Goal: Transaction & Acquisition: Download file/media

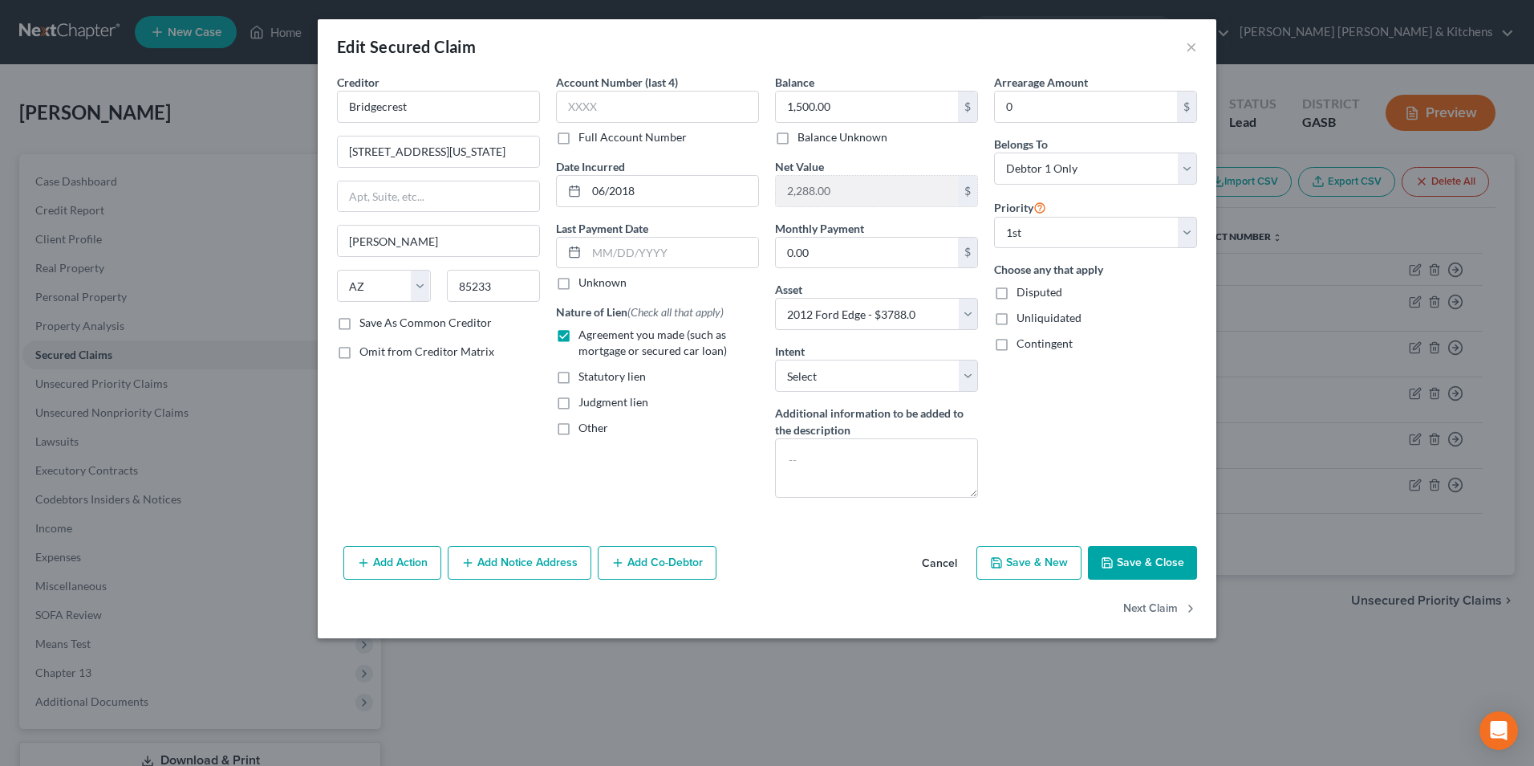
select select "3"
select select "7"
select select "0"
click at [1144, 562] on button "Save & Close" at bounding box center [1142, 563] width 109 height 34
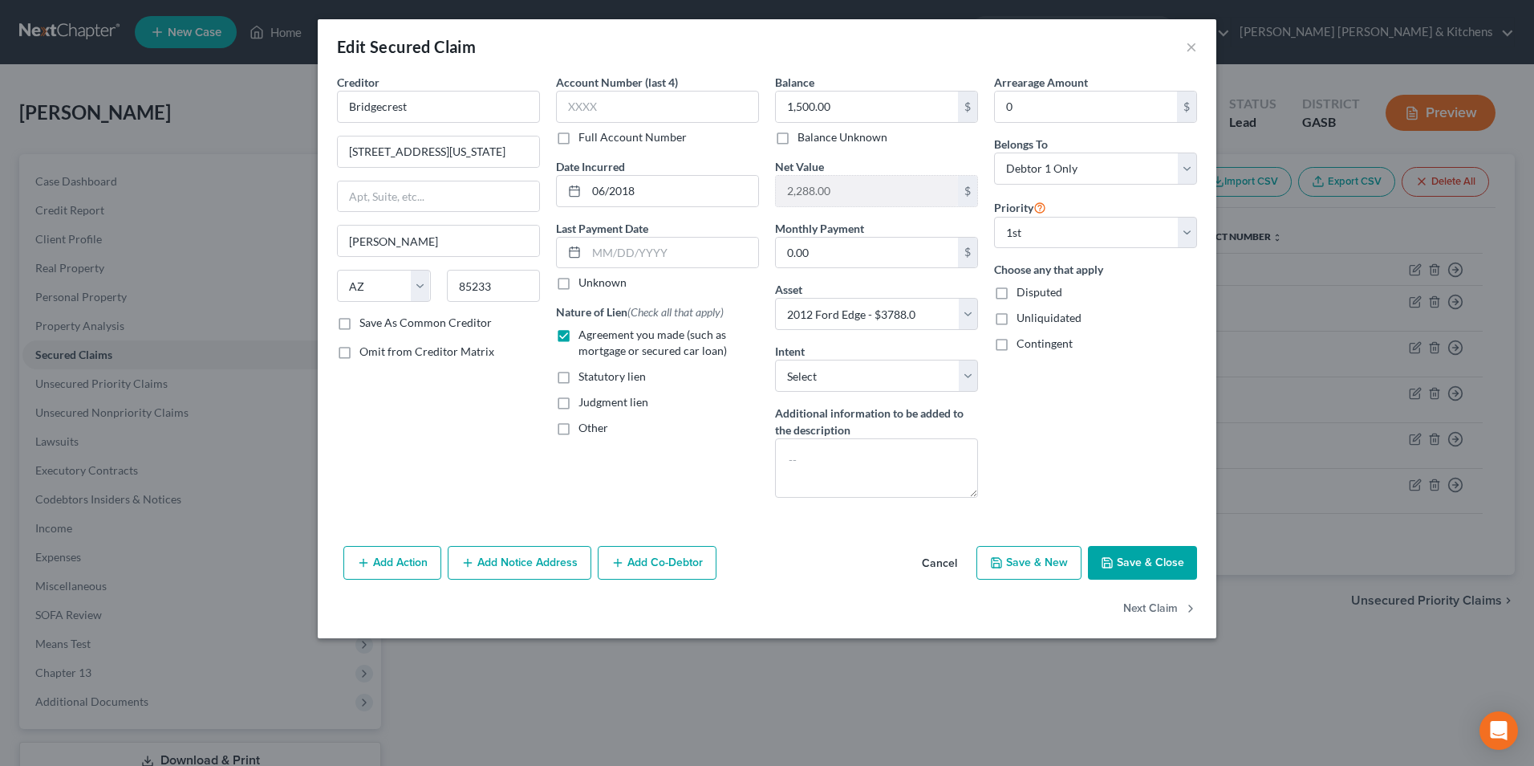
select select
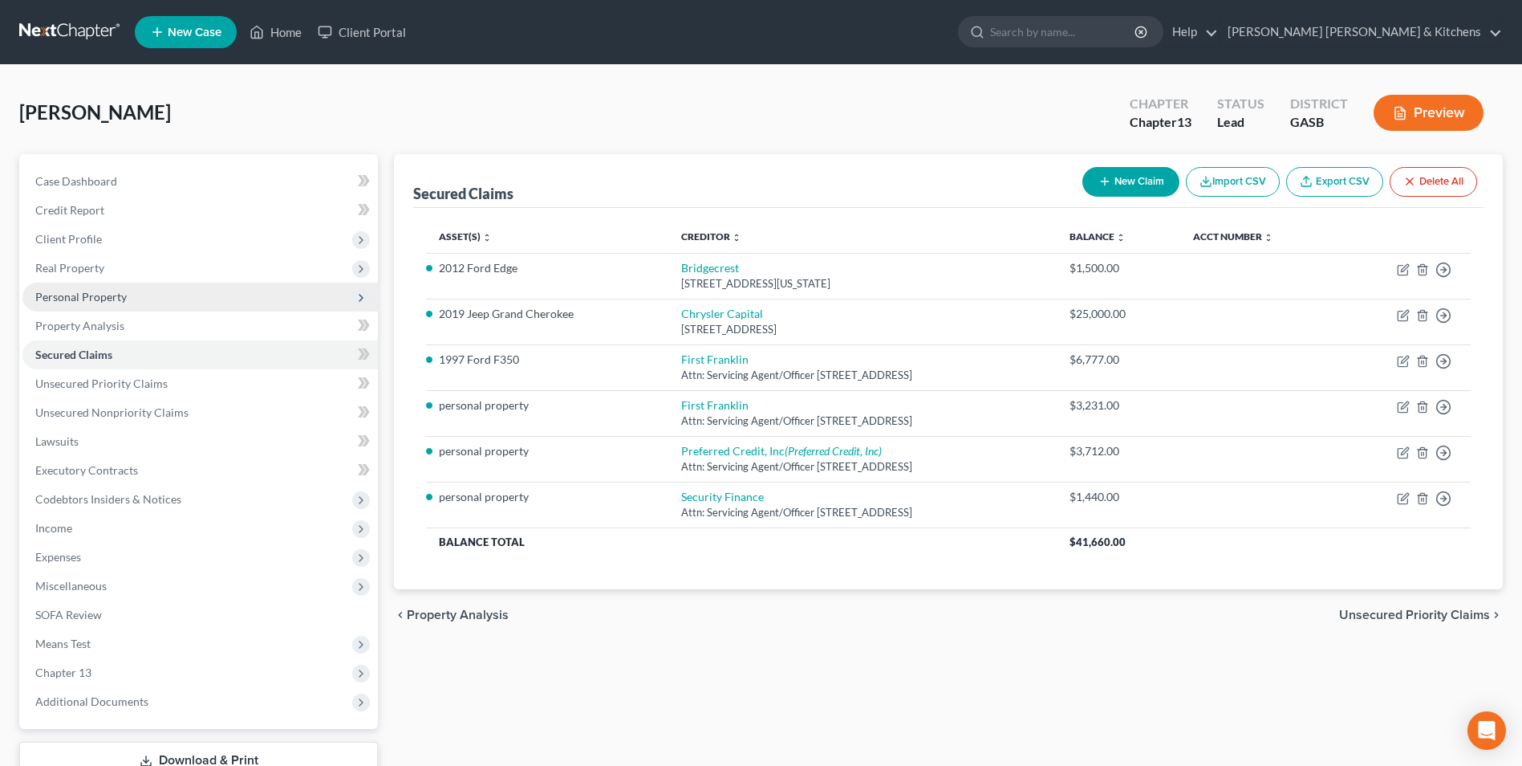
click at [63, 299] on span "Personal Property" at bounding box center [80, 297] width 91 height 14
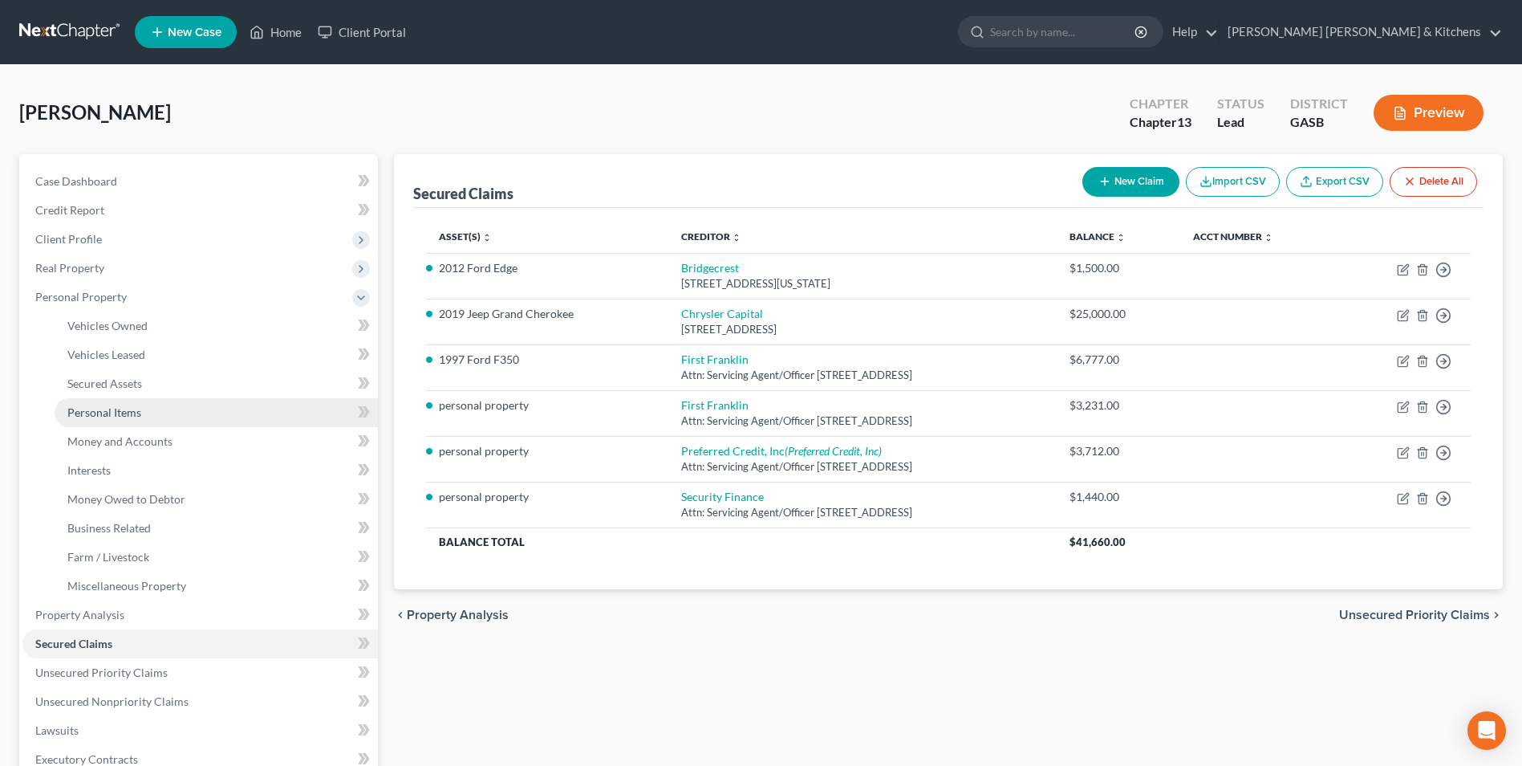
click at [89, 413] on span "Personal Items" at bounding box center [104, 412] width 74 height 14
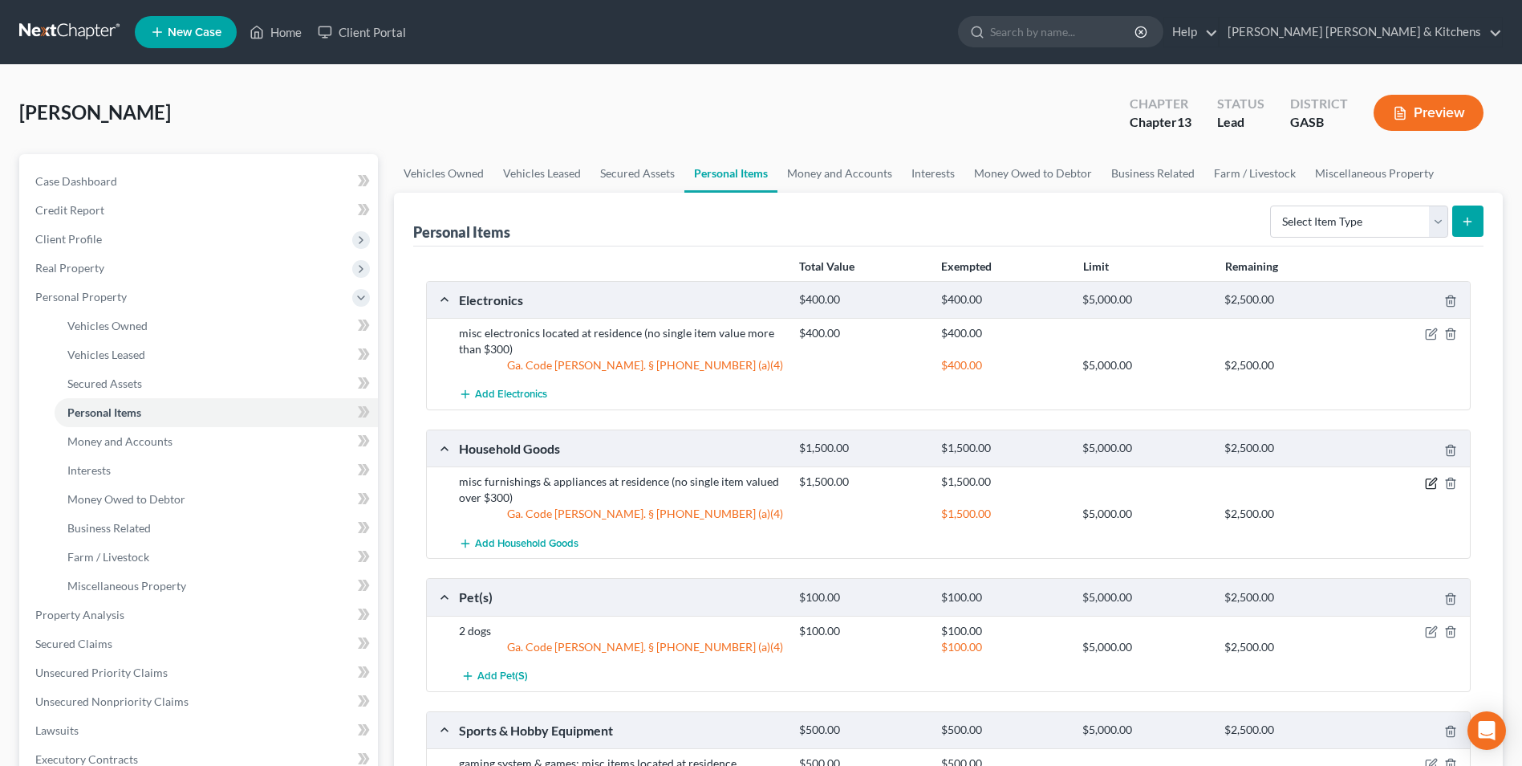
click at [1428, 484] on icon "button" at bounding box center [1431, 483] width 13 height 13
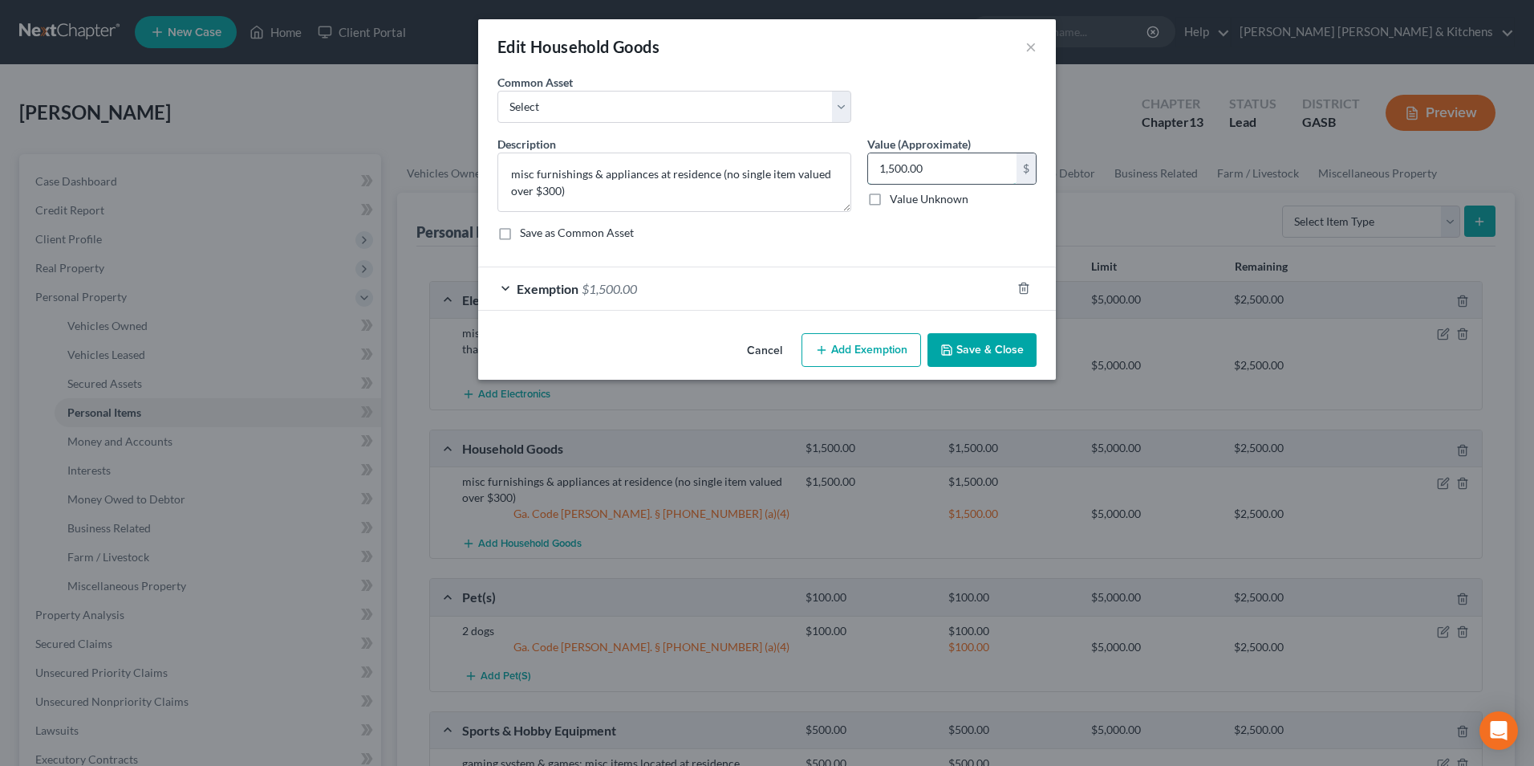
click at [948, 171] on input "1,500.00" at bounding box center [942, 168] width 148 height 30
type input "2,700"
click at [630, 293] on span "$1,500.00" at bounding box center [609, 288] width 55 height 15
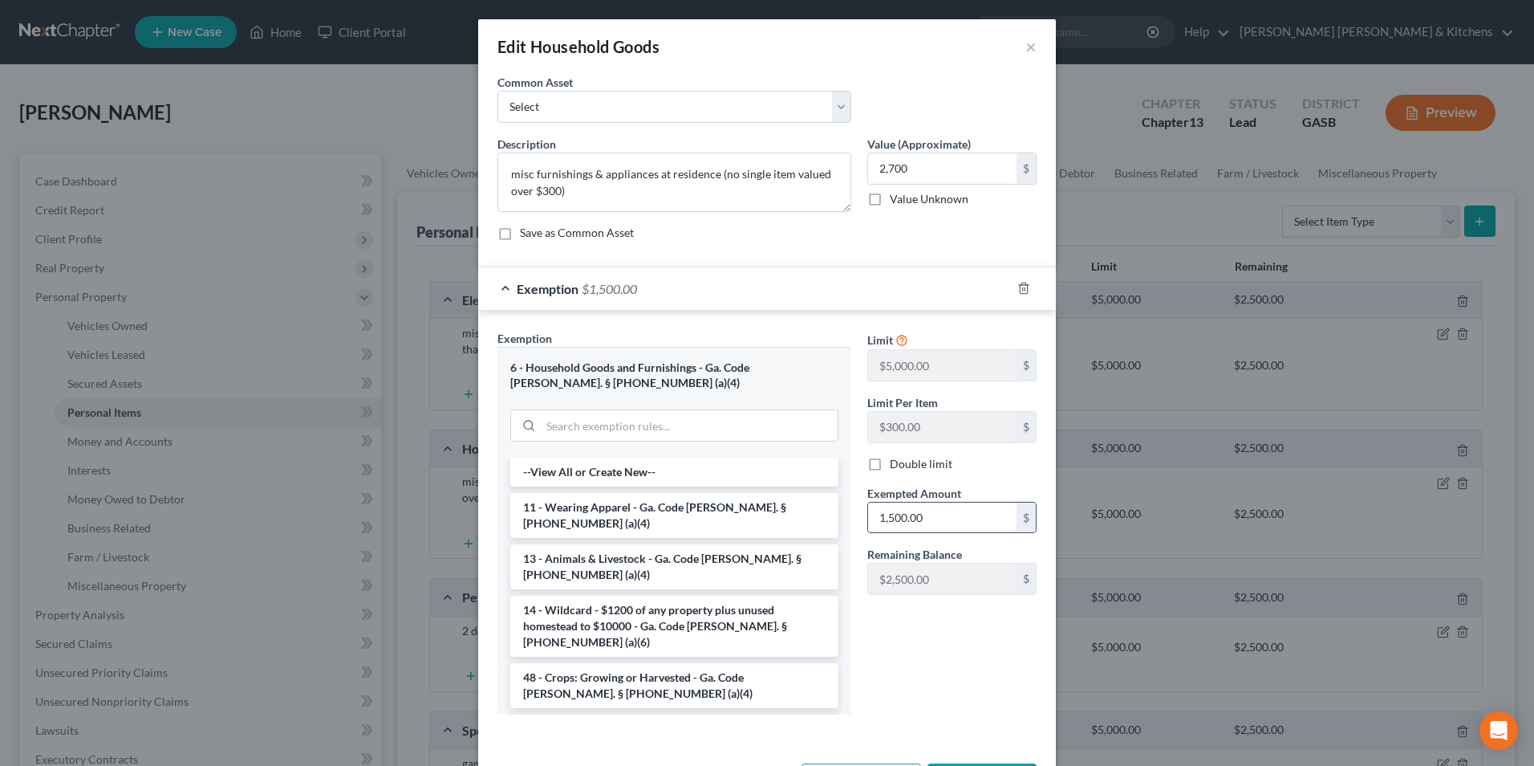
click at [923, 517] on input "1,500.00" at bounding box center [942, 517] width 148 height 30
type input "2,700"
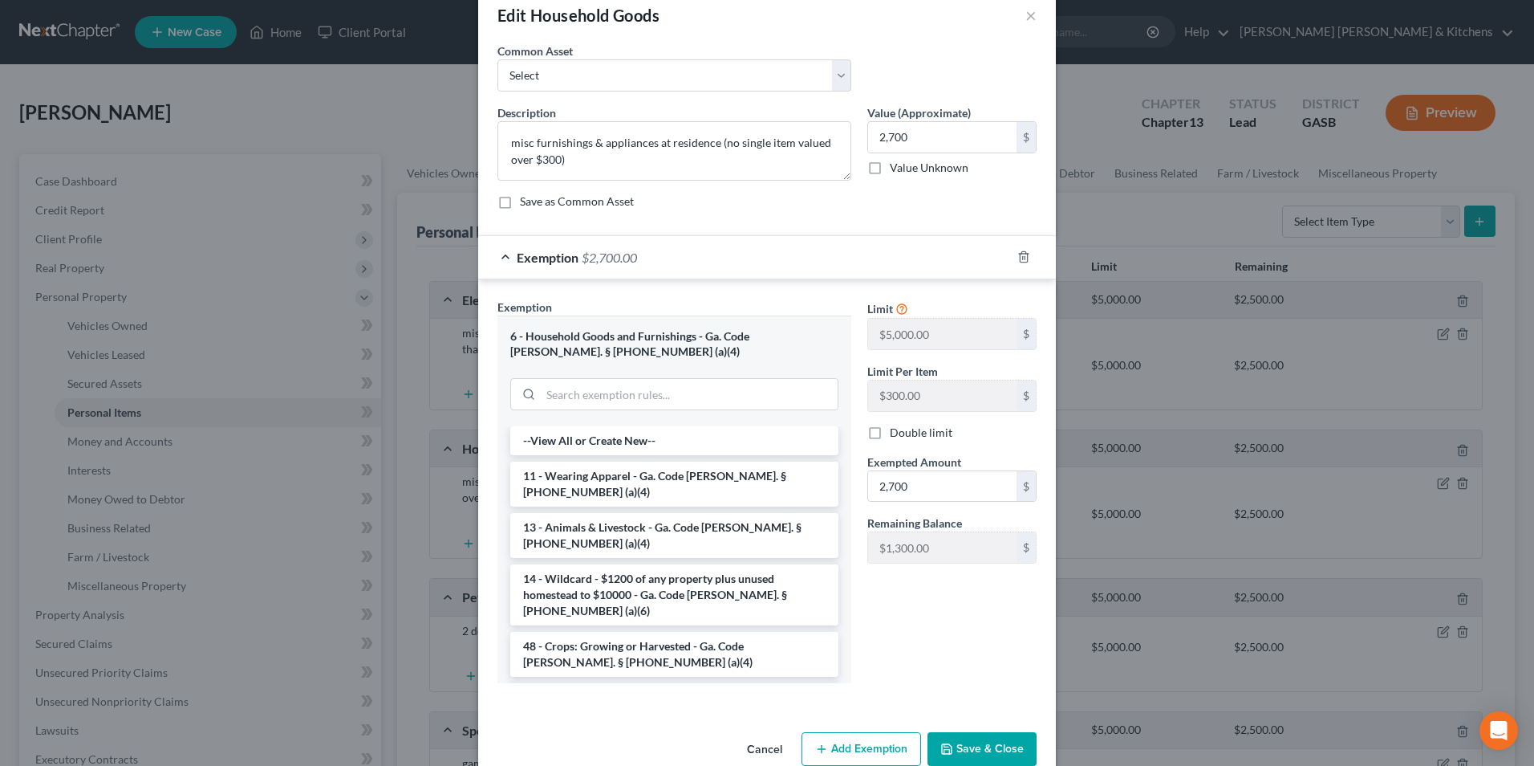
click at [973, 760] on button "Save & Close" at bounding box center [982, 749] width 109 height 34
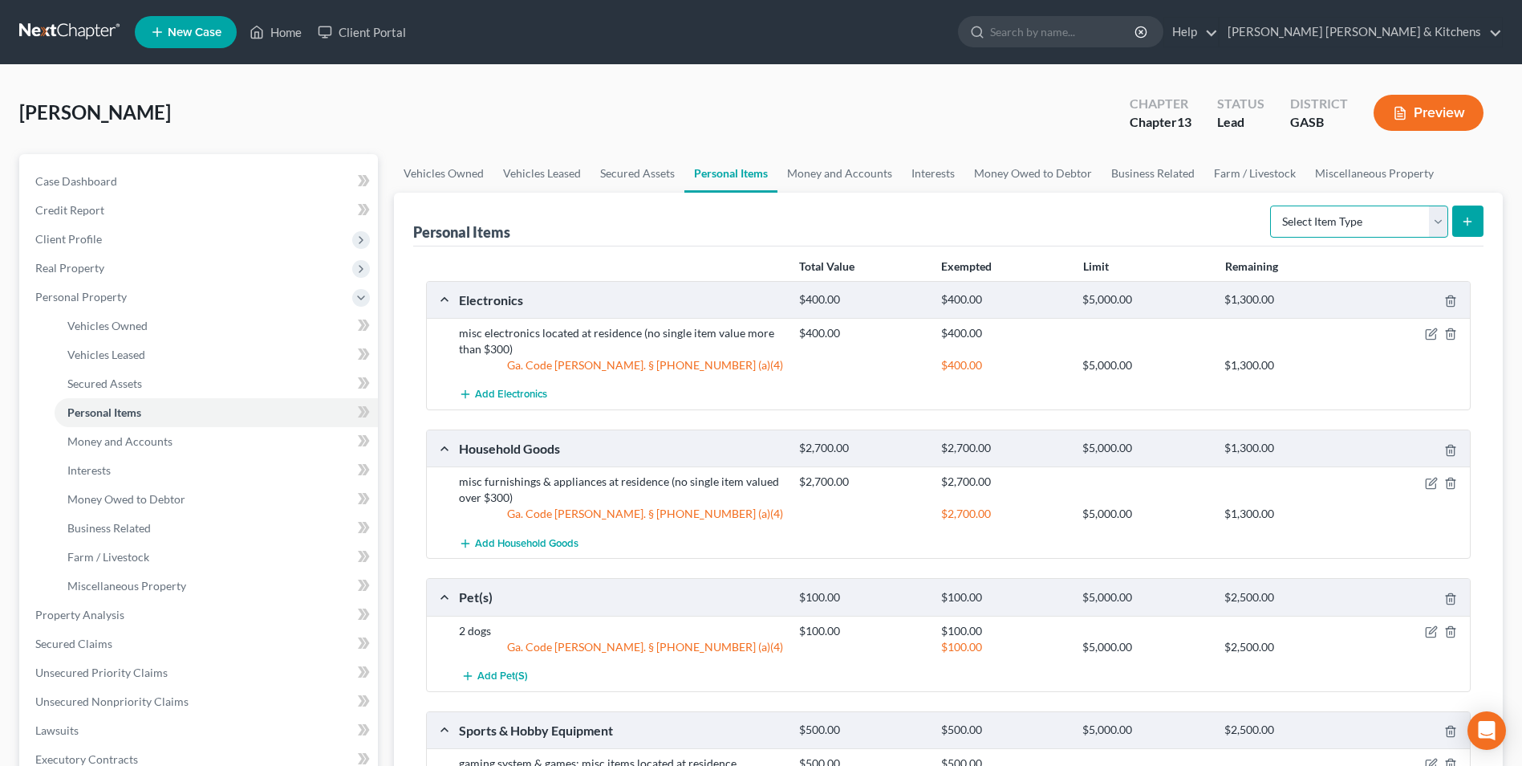
click at [1300, 235] on select "Select Item Type Clothing Collectibles Of Value Electronics Firearms Household …" at bounding box center [1359, 221] width 178 height 32
select select "clothing"
click at [1272, 205] on select "Select Item Type Clothing Collectibles Of Value Electronics Firearms Household …" at bounding box center [1359, 221] width 178 height 32
click at [1467, 223] on icon "submit" at bounding box center [1467, 221] width 13 height 13
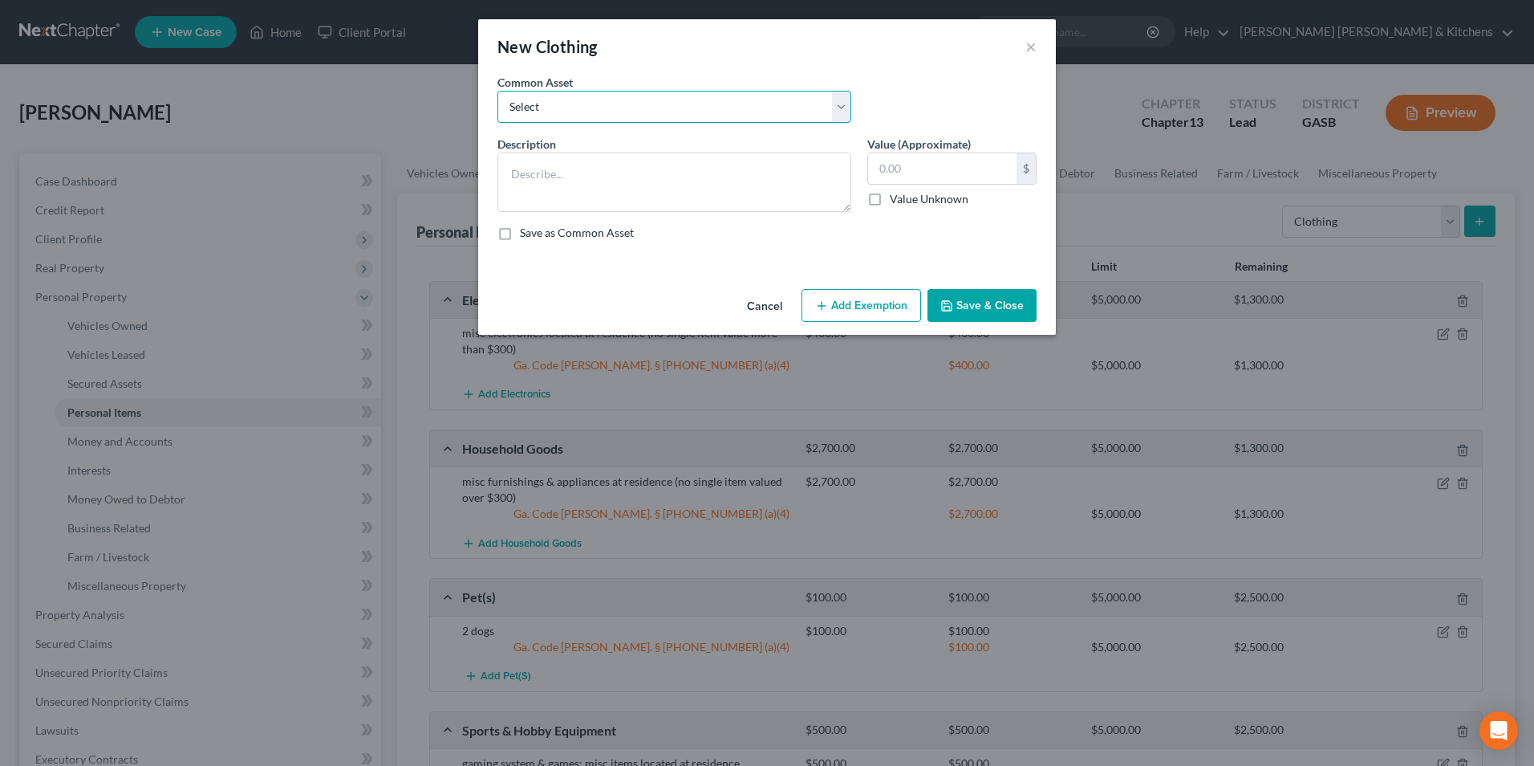
drag, startPoint x: 632, startPoint y: 112, endPoint x: 623, endPoint y: 121, distance: 12.5
click at [632, 112] on select "Select misc wearing apparel on person & at residence" at bounding box center [675, 107] width 354 height 32
select select "0"
click at [498, 91] on select "Select misc wearing apparel on person & at residence" at bounding box center [675, 107] width 354 height 32
type textarea "misc wearing apparel on person & at residence"
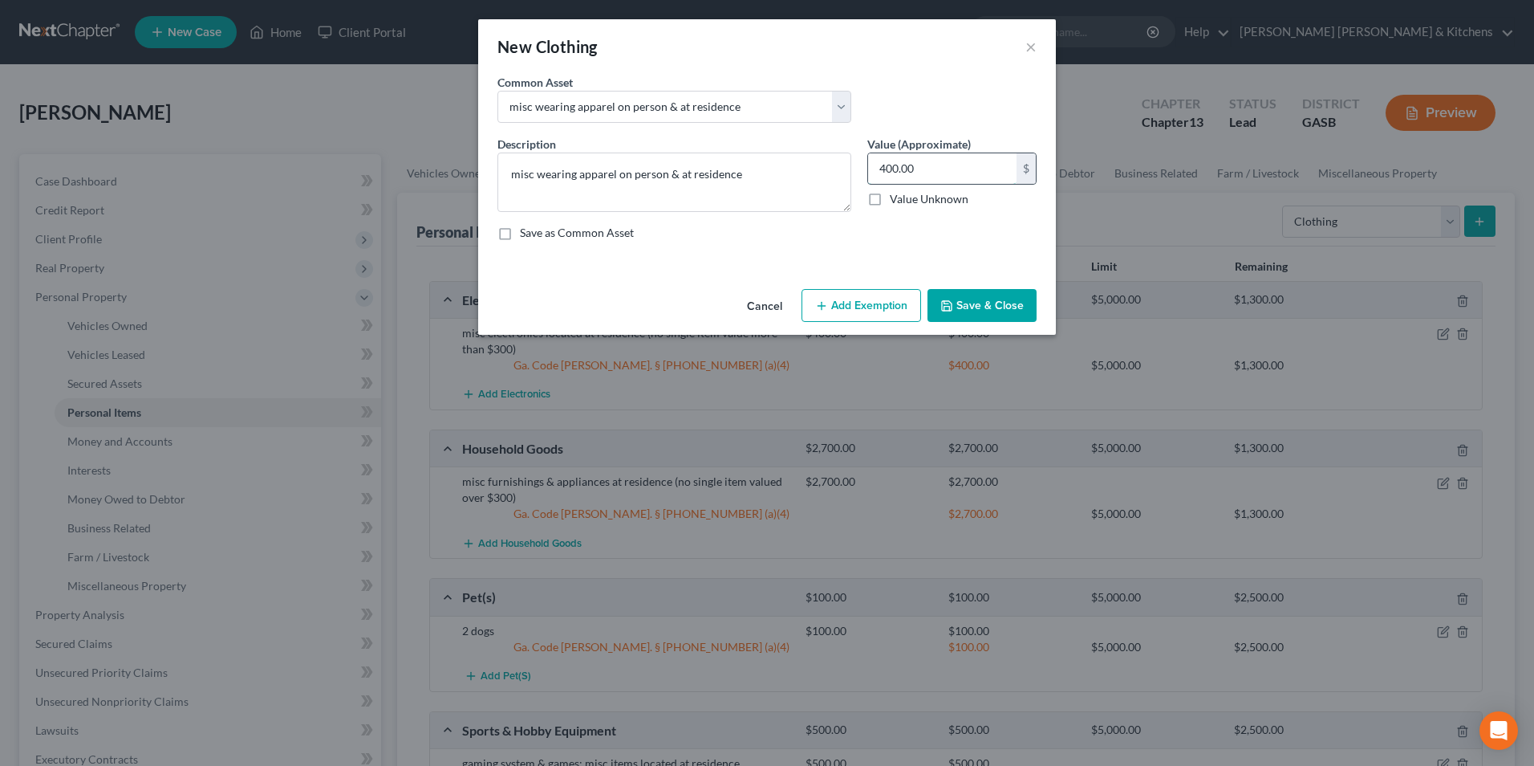
click at [929, 173] on input "400.00" at bounding box center [942, 168] width 148 height 30
type input "500"
click at [870, 310] on button "Add Exemption" at bounding box center [862, 306] width 120 height 34
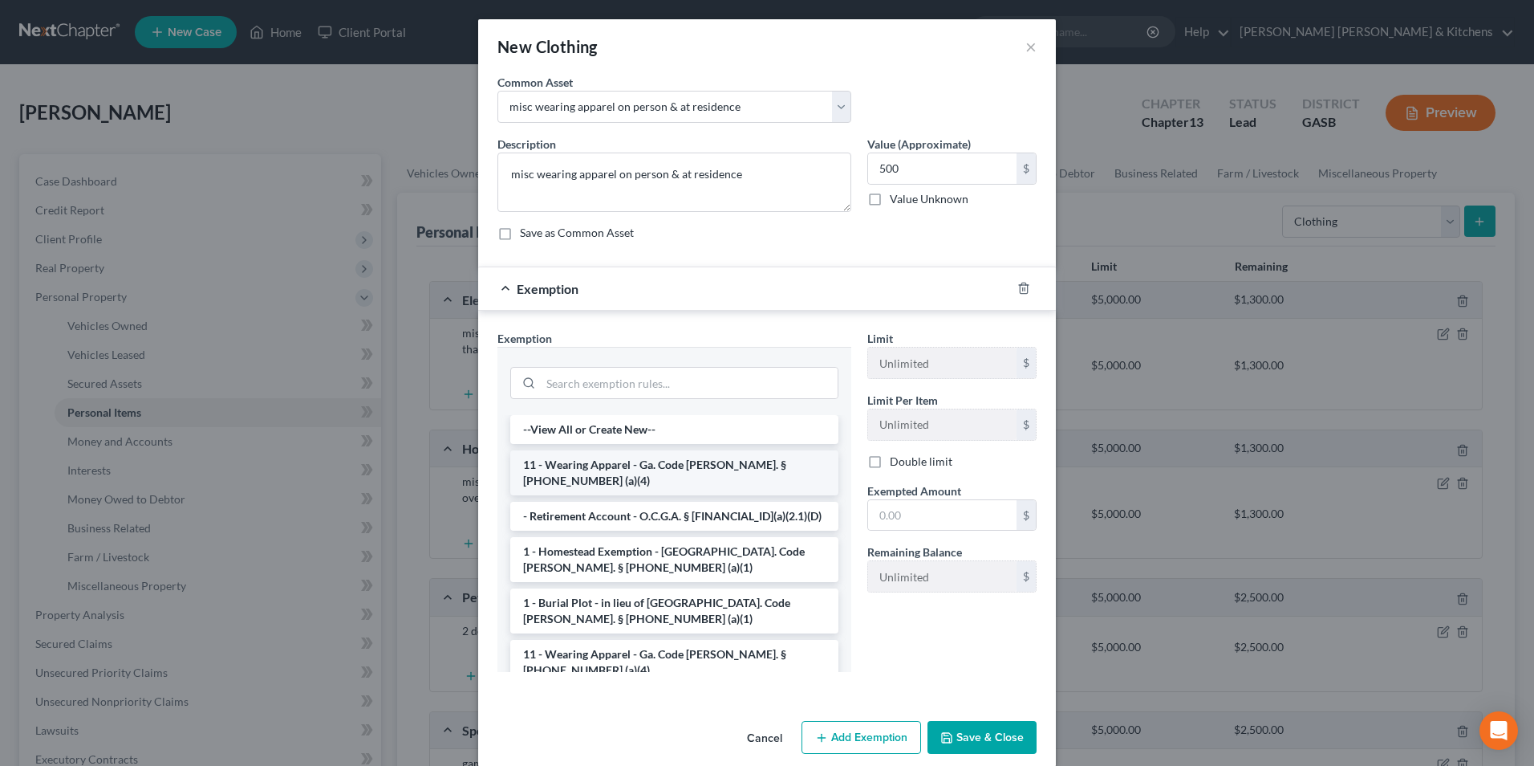
click at [607, 468] on li "11 - Wearing Apparel - Ga. Code [PERSON_NAME]. § [PHONE_NUMBER] (a)(4)" at bounding box center [674, 472] width 328 height 45
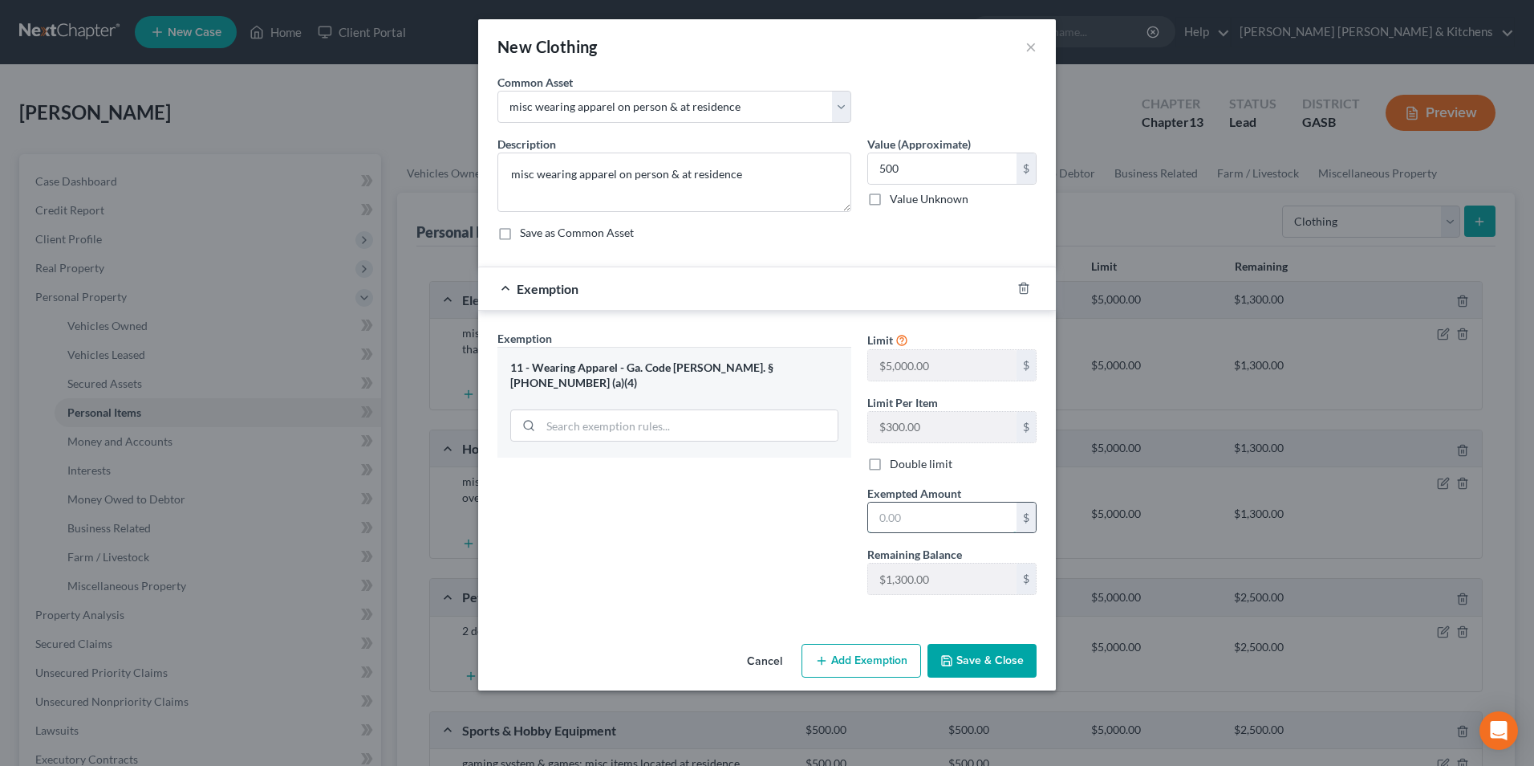
click at [911, 523] on input "text" at bounding box center [942, 517] width 148 height 30
type input "500"
click at [966, 660] on button "Save & Close" at bounding box center [982, 661] width 109 height 34
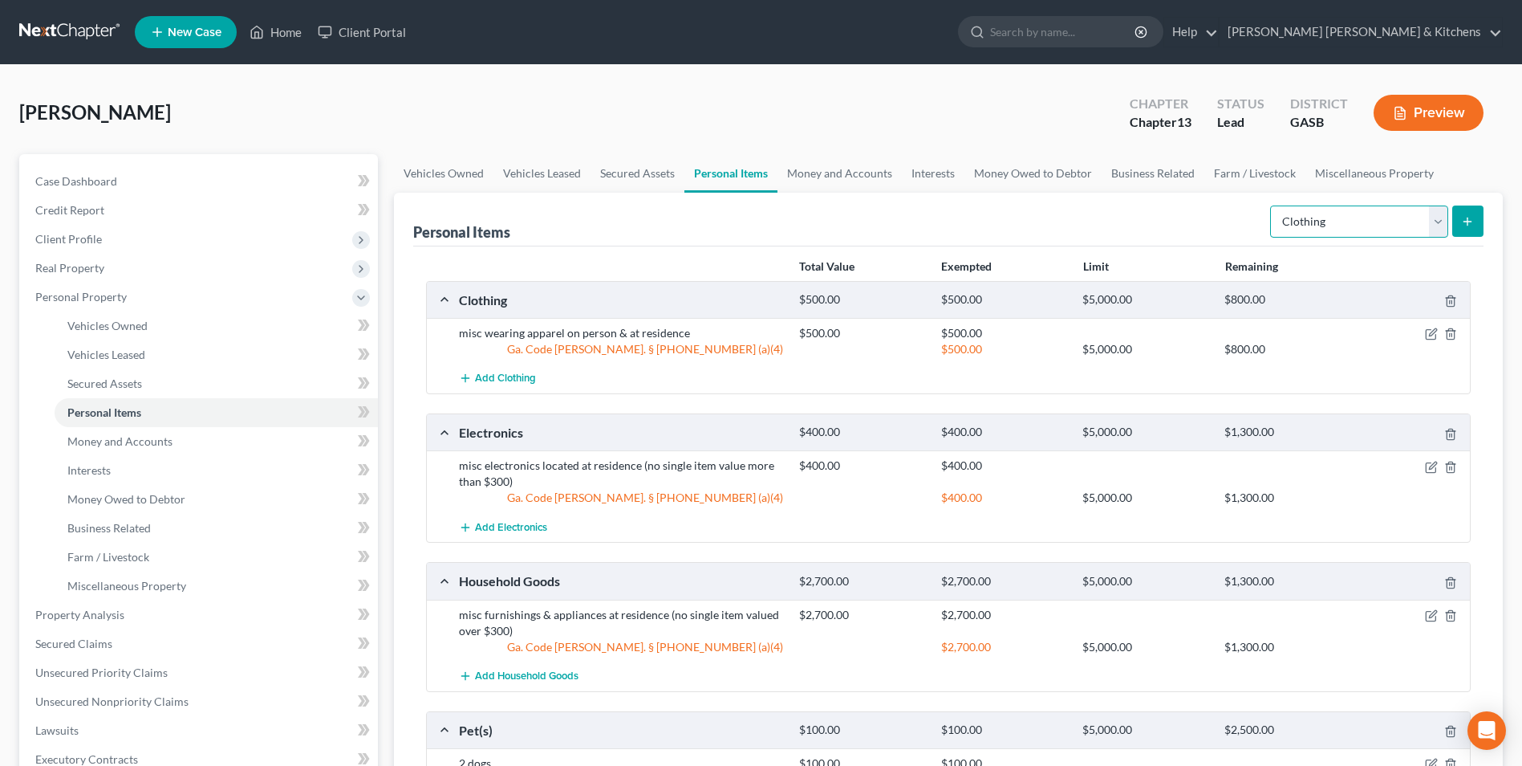
click at [1290, 235] on select "Select Item Type Clothing Collectibles Of Value Electronics Firearms Household …" at bounding box center [1359, 221] width 178 height 32
select select "jewelry"
click at [1272, 205] on select "Select Item Type Clothing Collectibles Of Value Electronics Firearms Household …" at bounding box center [1359, 221] width 178 height 32
click at [1458, 220] on button "submit" at bounding box center [1468, 220] width 31 height 31
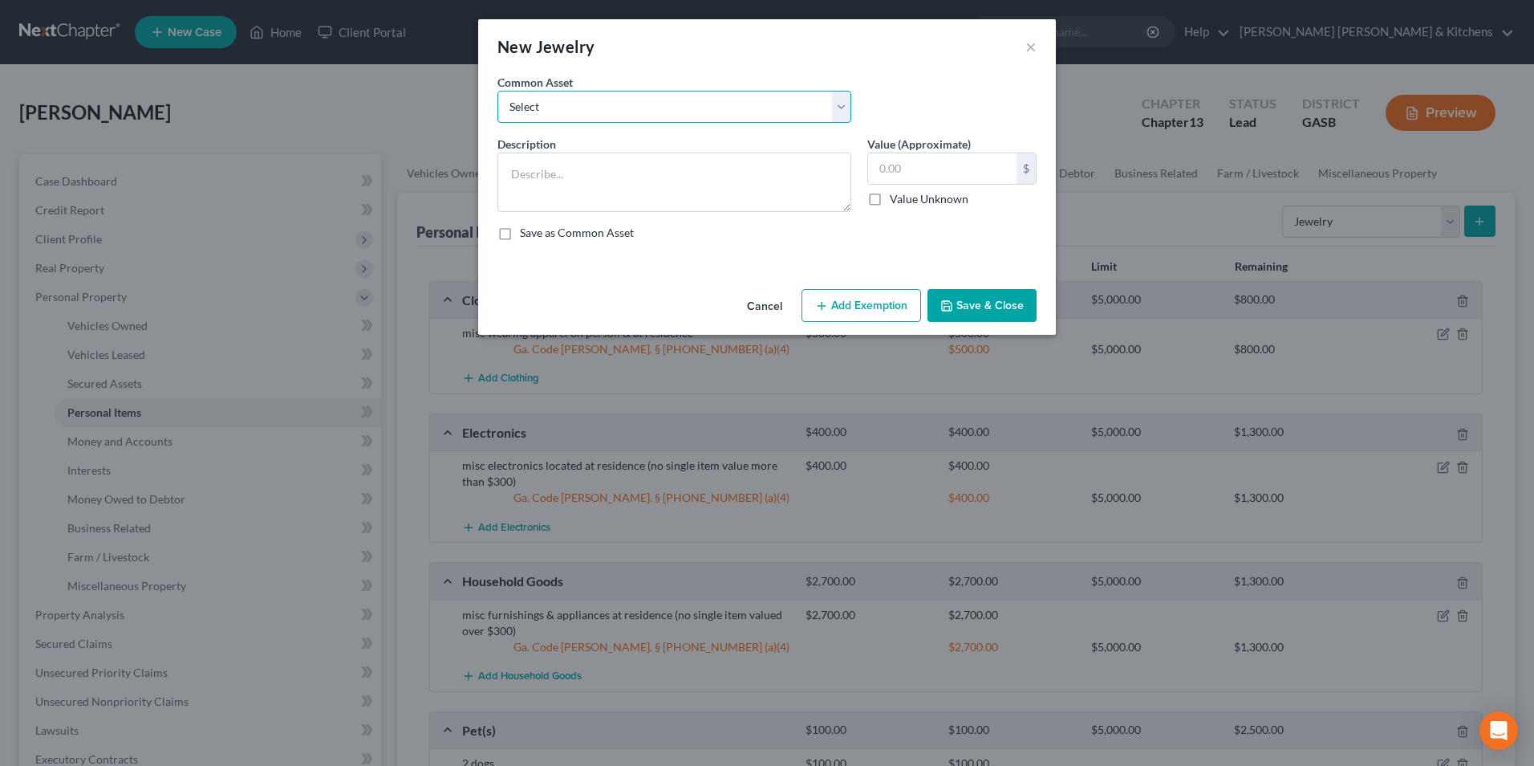
click at [515, 110] on select "Select misc jewelry on person & at residence" at bounding box center [675, 107] width 354 height 32
select select "0"
click at [498, 91] on select "Select misc jewelry on person & at residence" at bounding box center [675, 107] width 354 height 32
type textarea "misc jewelry on person & at residence"
click at [930, 181] on input "100.00" at bounding box center [942, 168] width 148 height 30
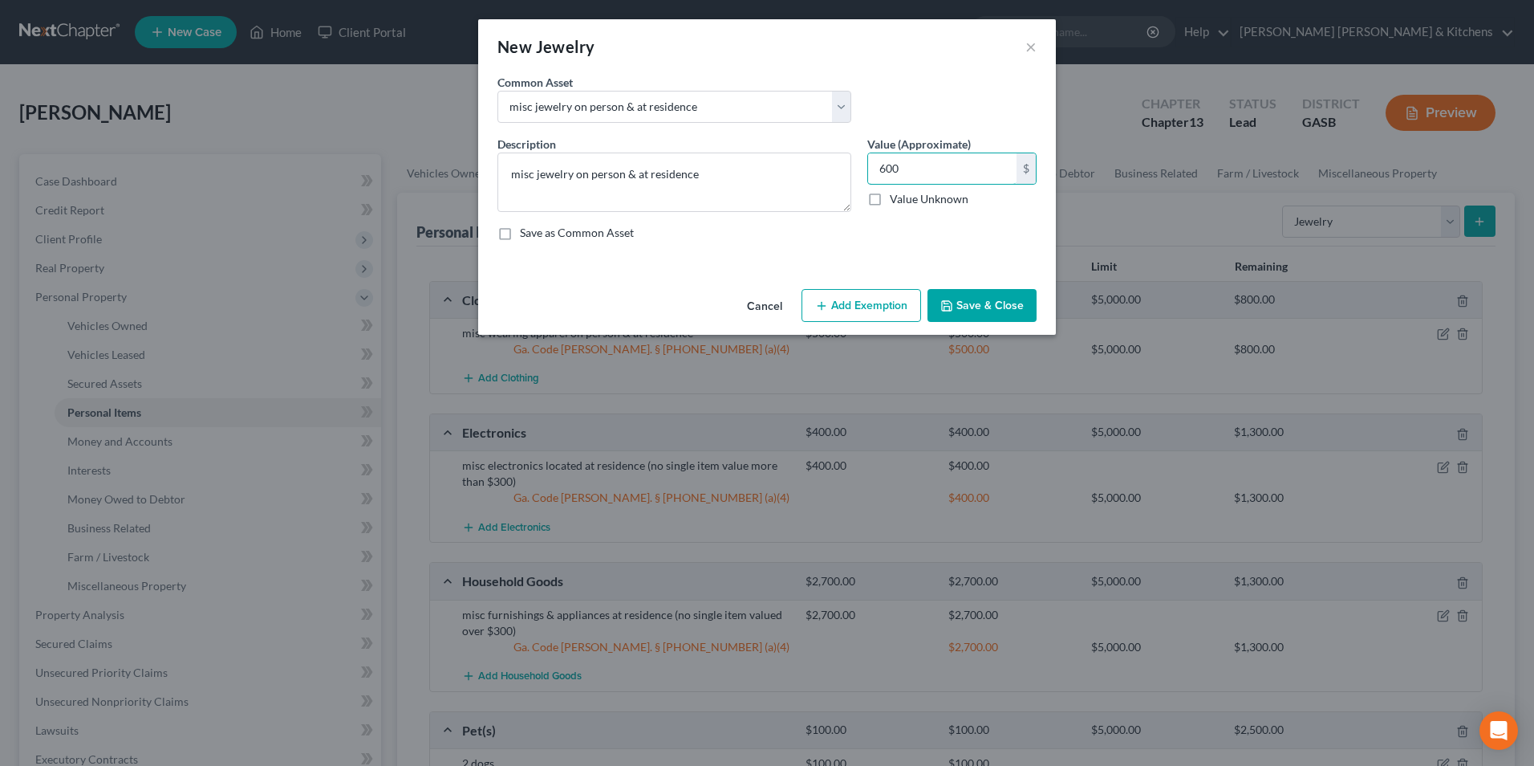
type input "600"
click at [871, 300] on button "Add Exemption" at bounding box center [862, 306] width 120 height 34
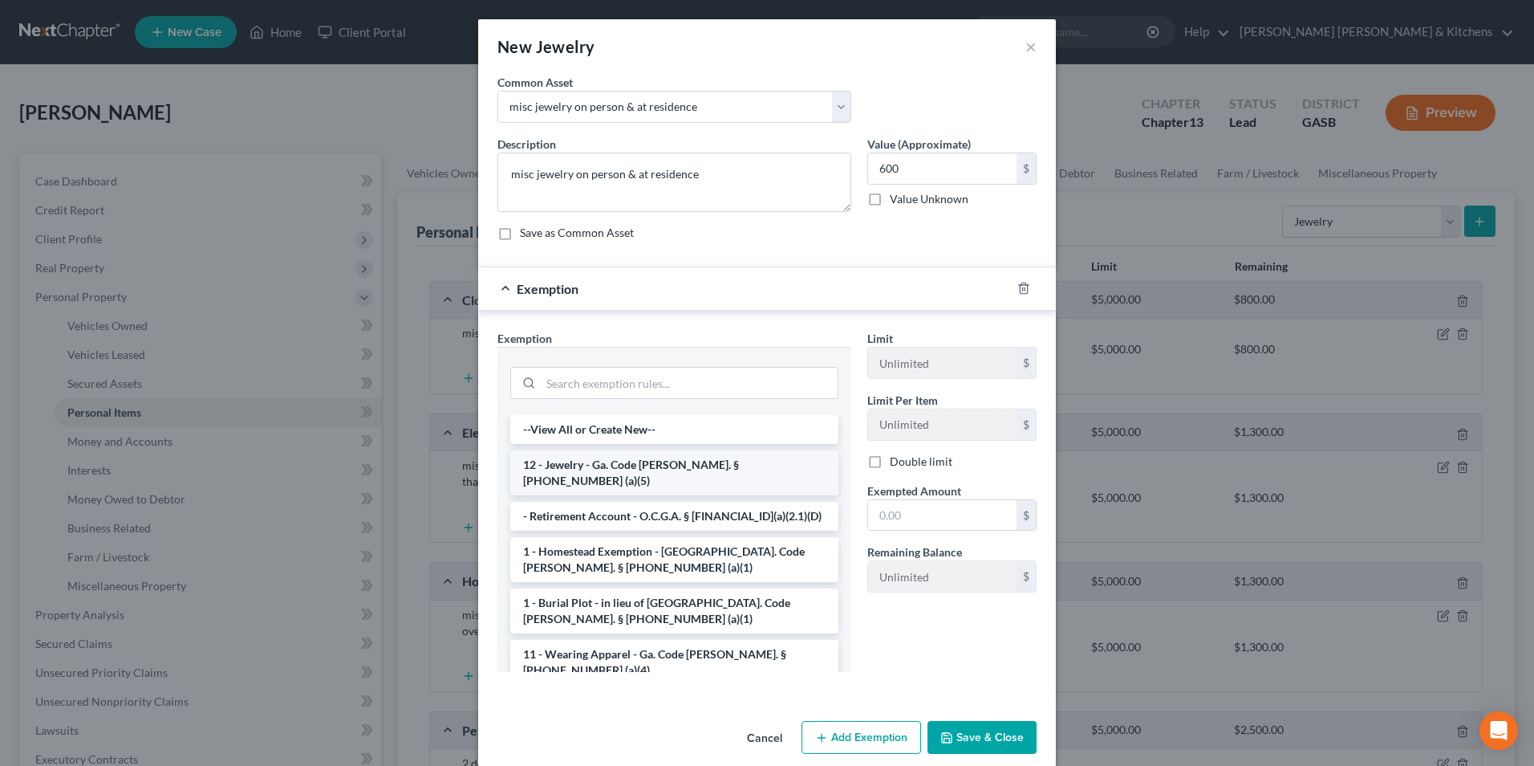
click at [662, 457] on li "12 - Jewelry - Ga. Code [PERSON_NAME]. § [PHONE_NUMBER] (a)(5)" at bounding box center [674, 472] width 328 height 45
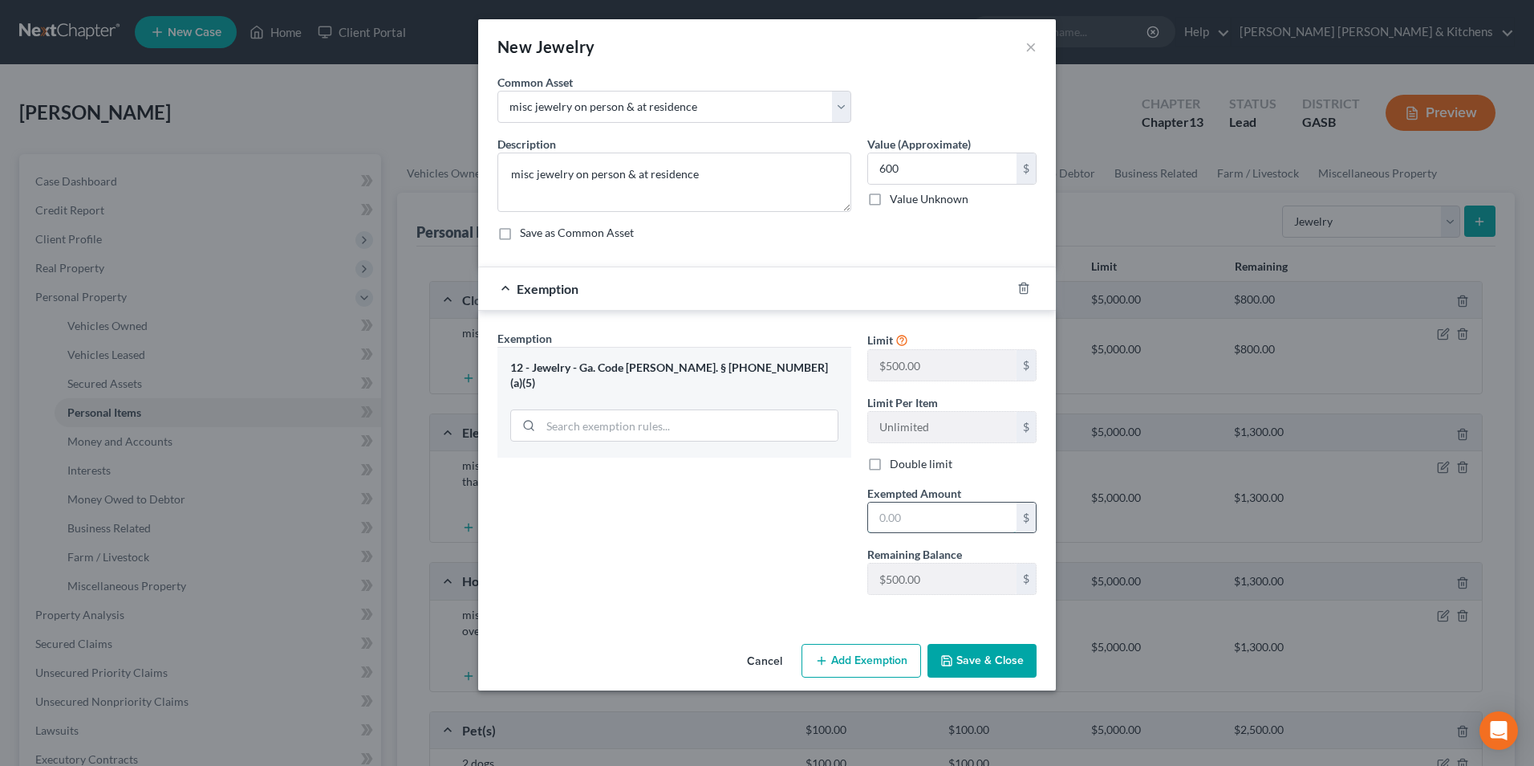
click at [917, 526] on input "text" at bounding box center [942, 517] width 148 height 30
type input "500"
click at [841, 667] on button "Add Exemption" at bounding box center [862, 661] width 120 height 34
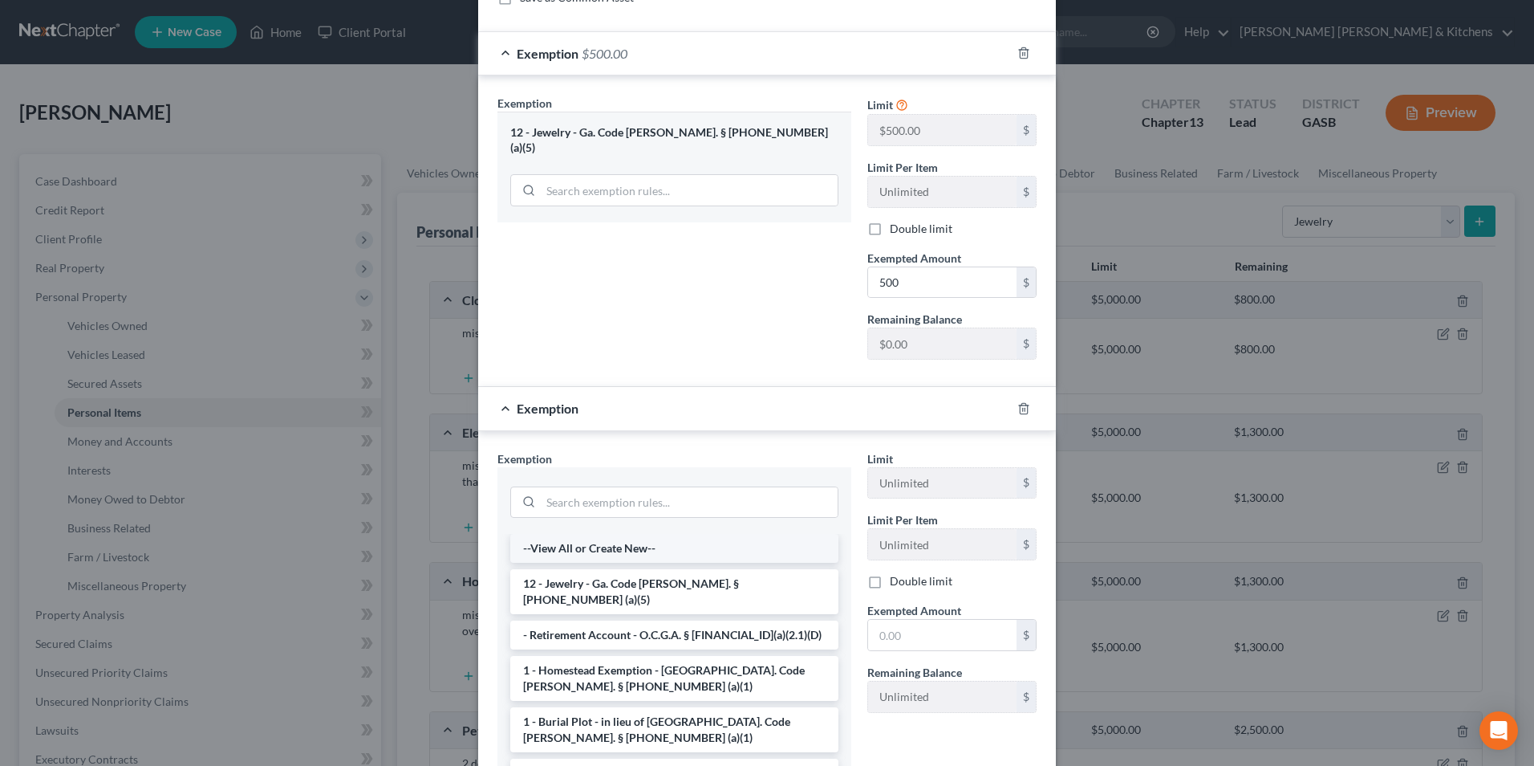
scroll to position [241, 0]
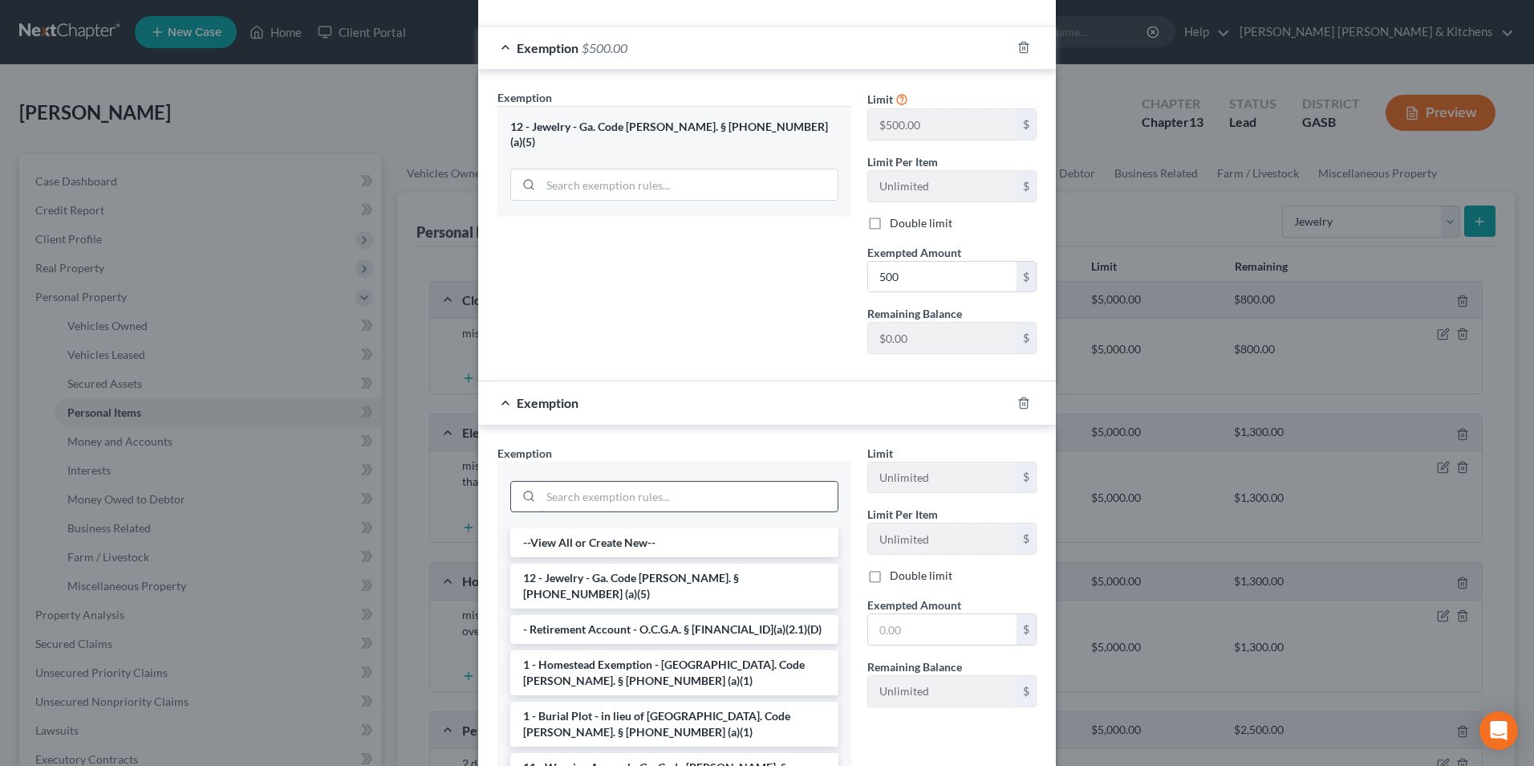
click at [605, 499] on input "search" at bounding box center [689, 497] width 297 height 30
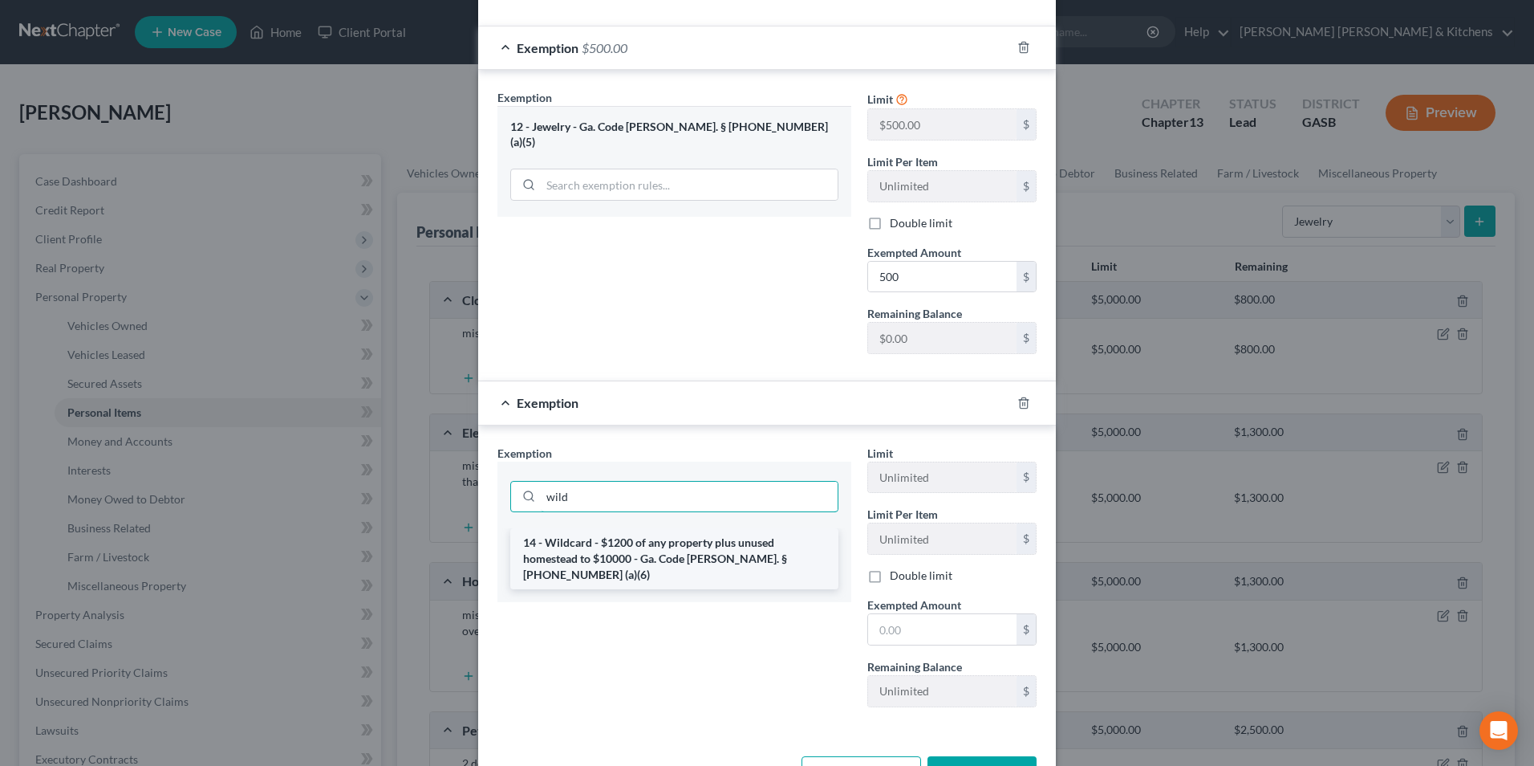
type input "wild"
click at [602, 546] on li "14 - Wildcard - $1200 of any property plus unused homestead to $10000 - Ga. Cod…" at bounding box center [674, 558] width 328 height 61
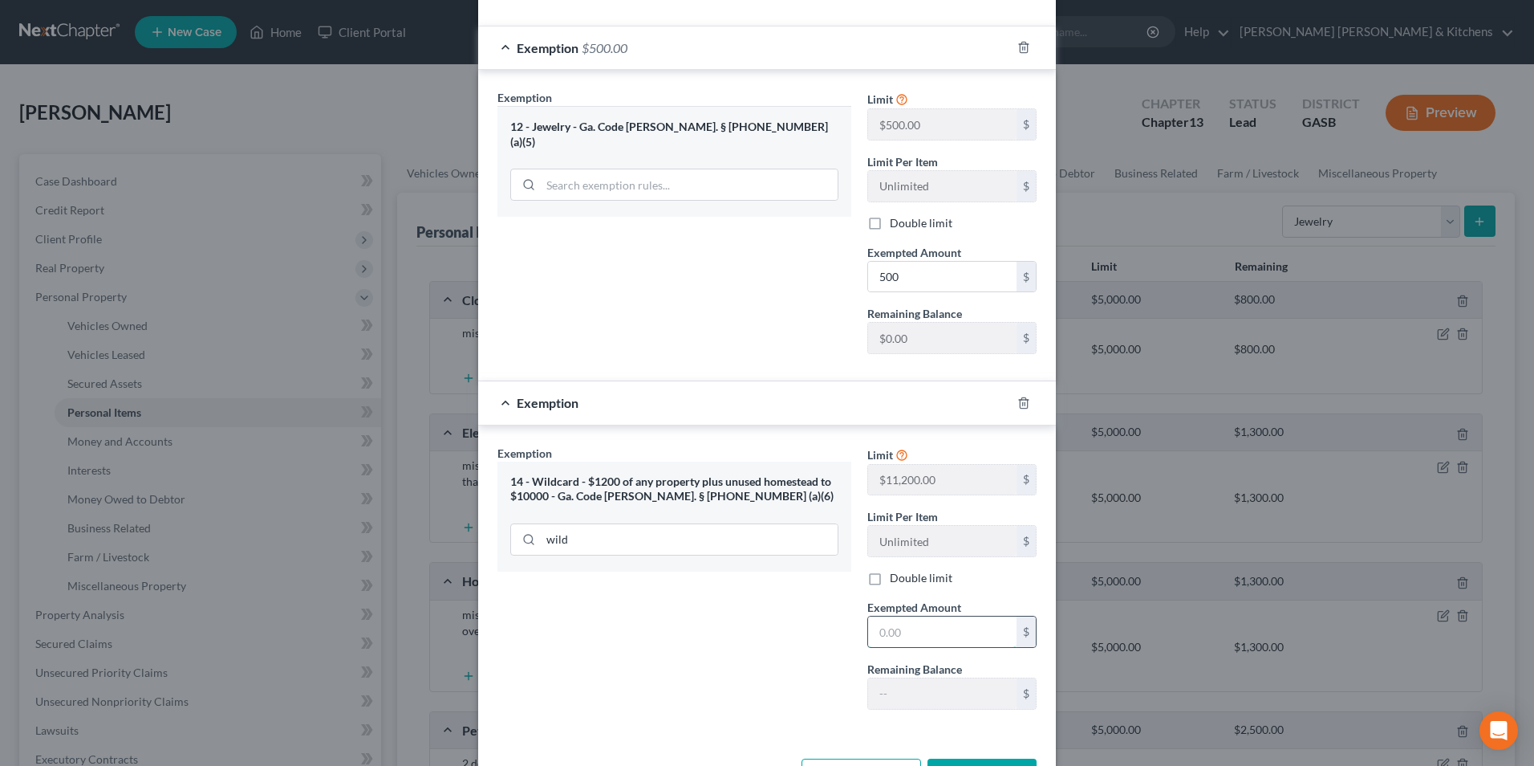
click at [925, 638] on input "text" at bounding box center [942, 631] width 148 height 30
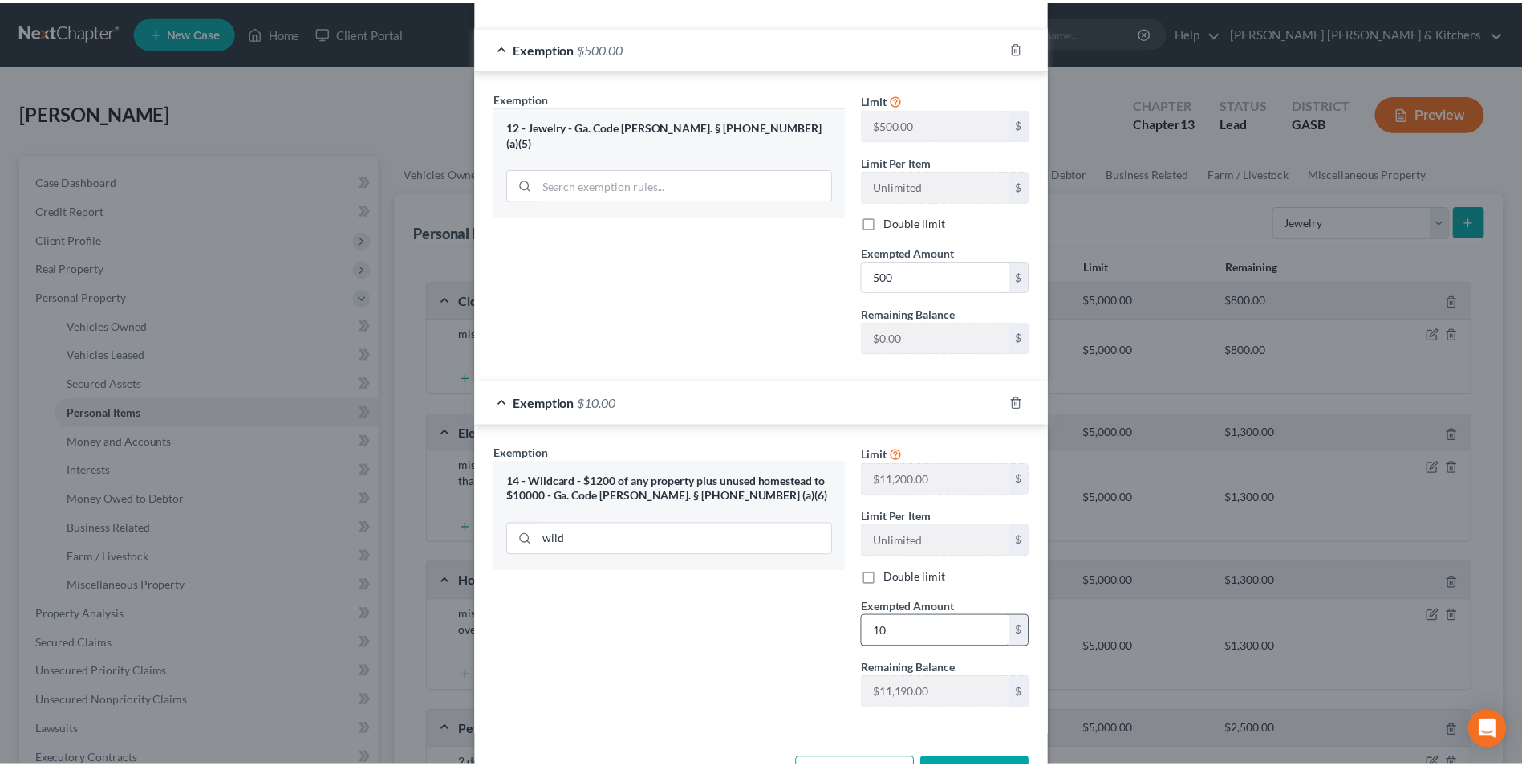
scroll to position [266, 0]
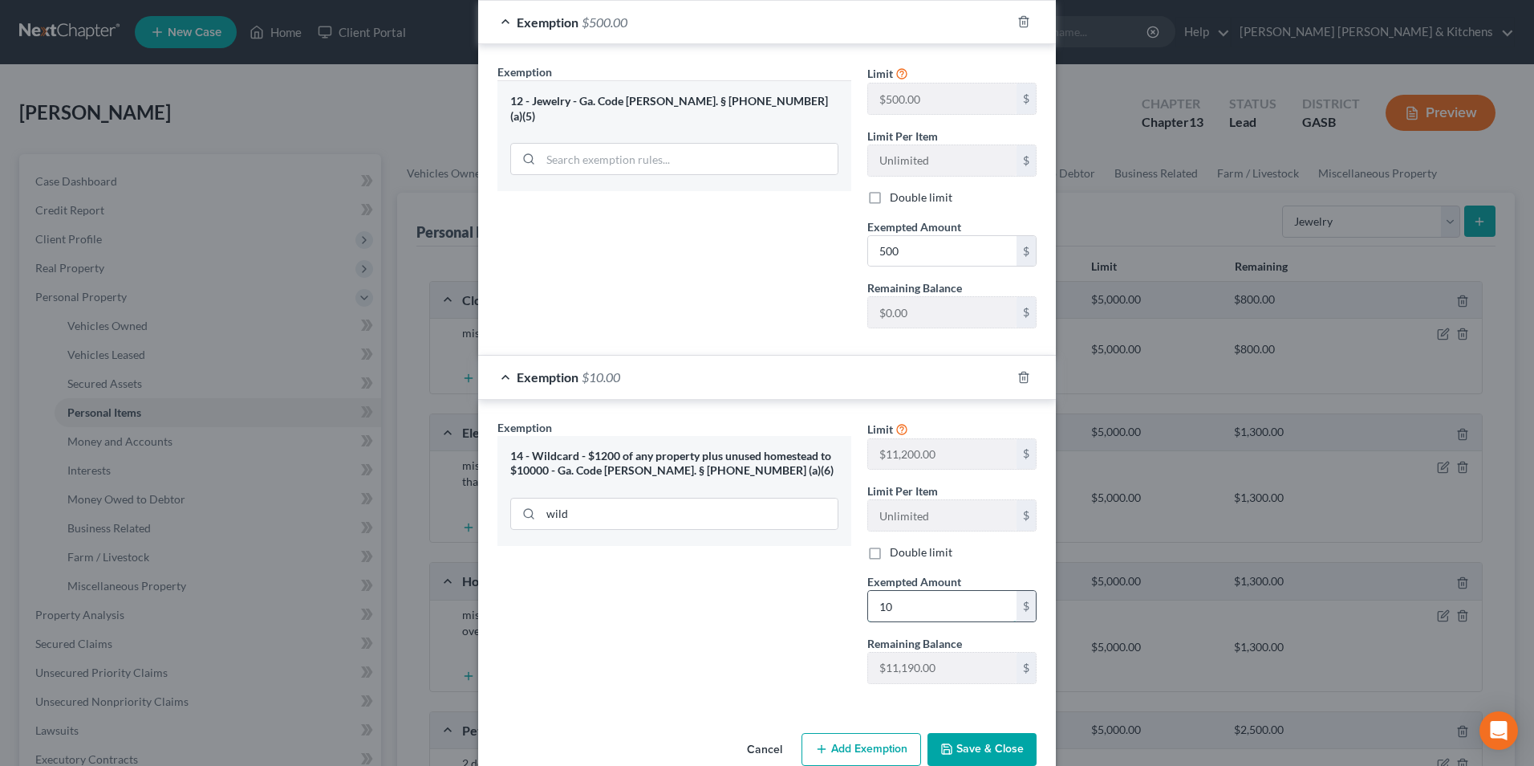
click at [920, 602] on input "10" at bounding box center [942, 606] width 148 height 30
type input "100"
click at [973, 751] on button "Save & Close" at bounding box center [982, 750] width 109 height 34
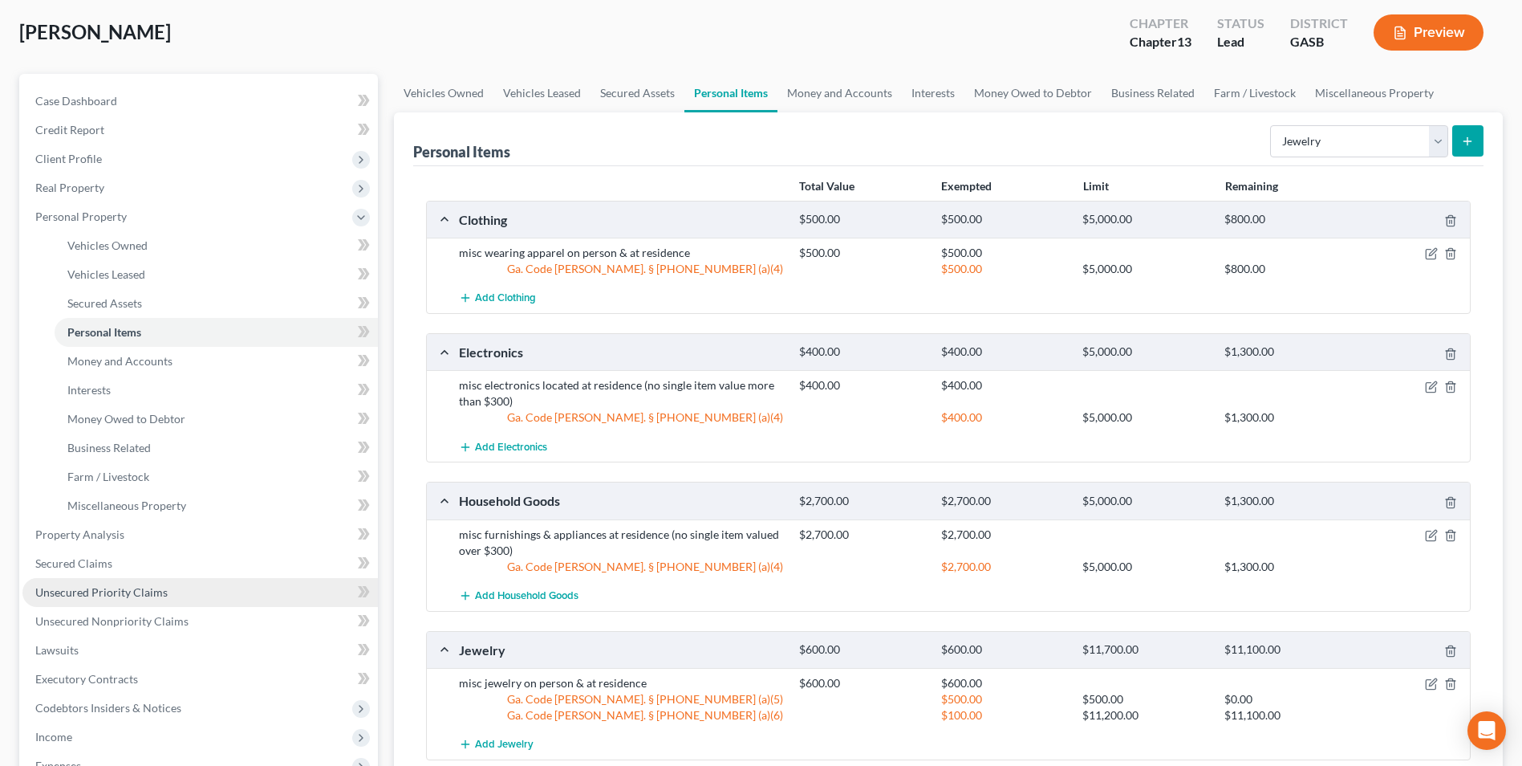
scroll to position [401, 0]
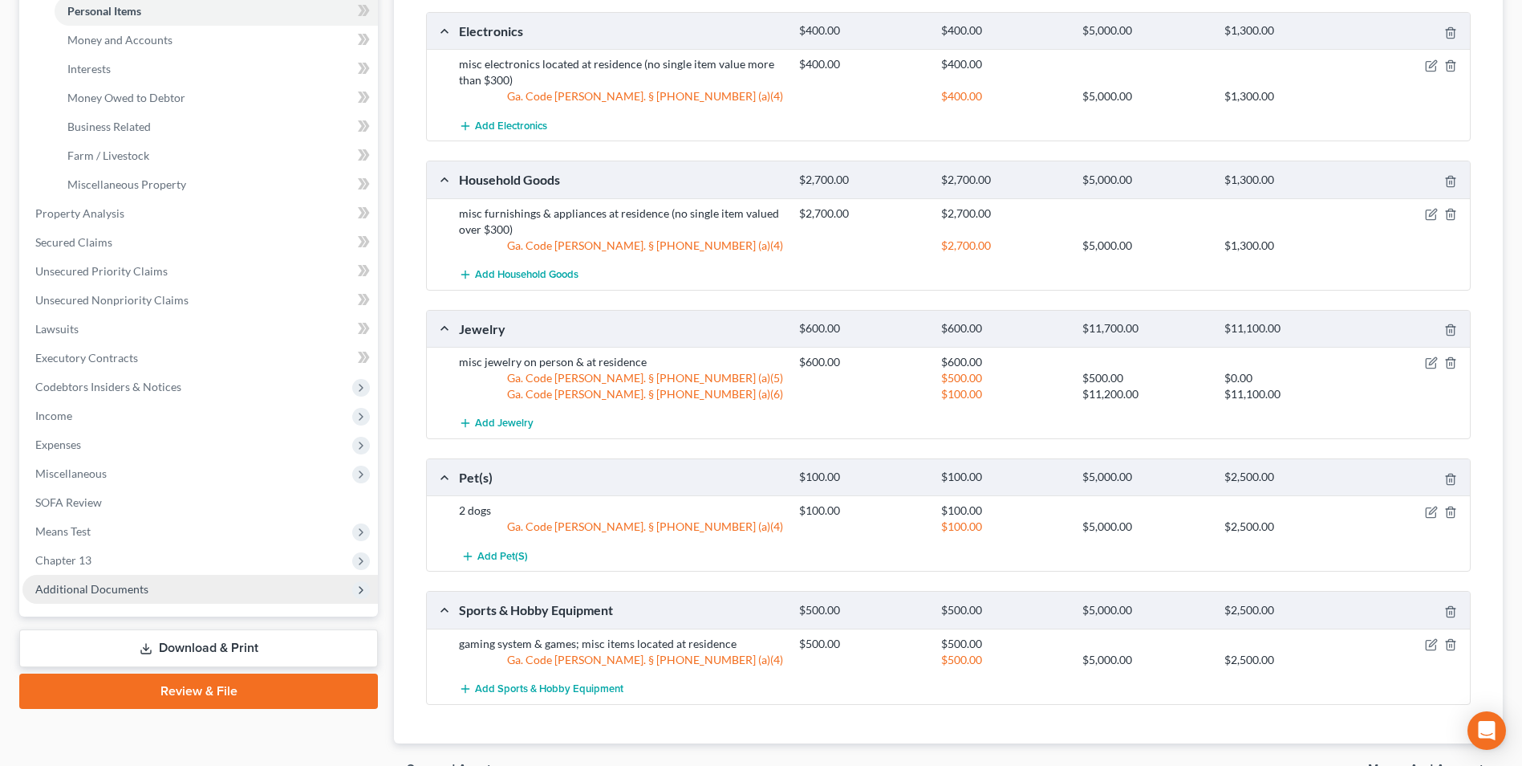
click at [66, 587] on span "Additional Documents" at bounding box center [91, 589] width 113 height 14
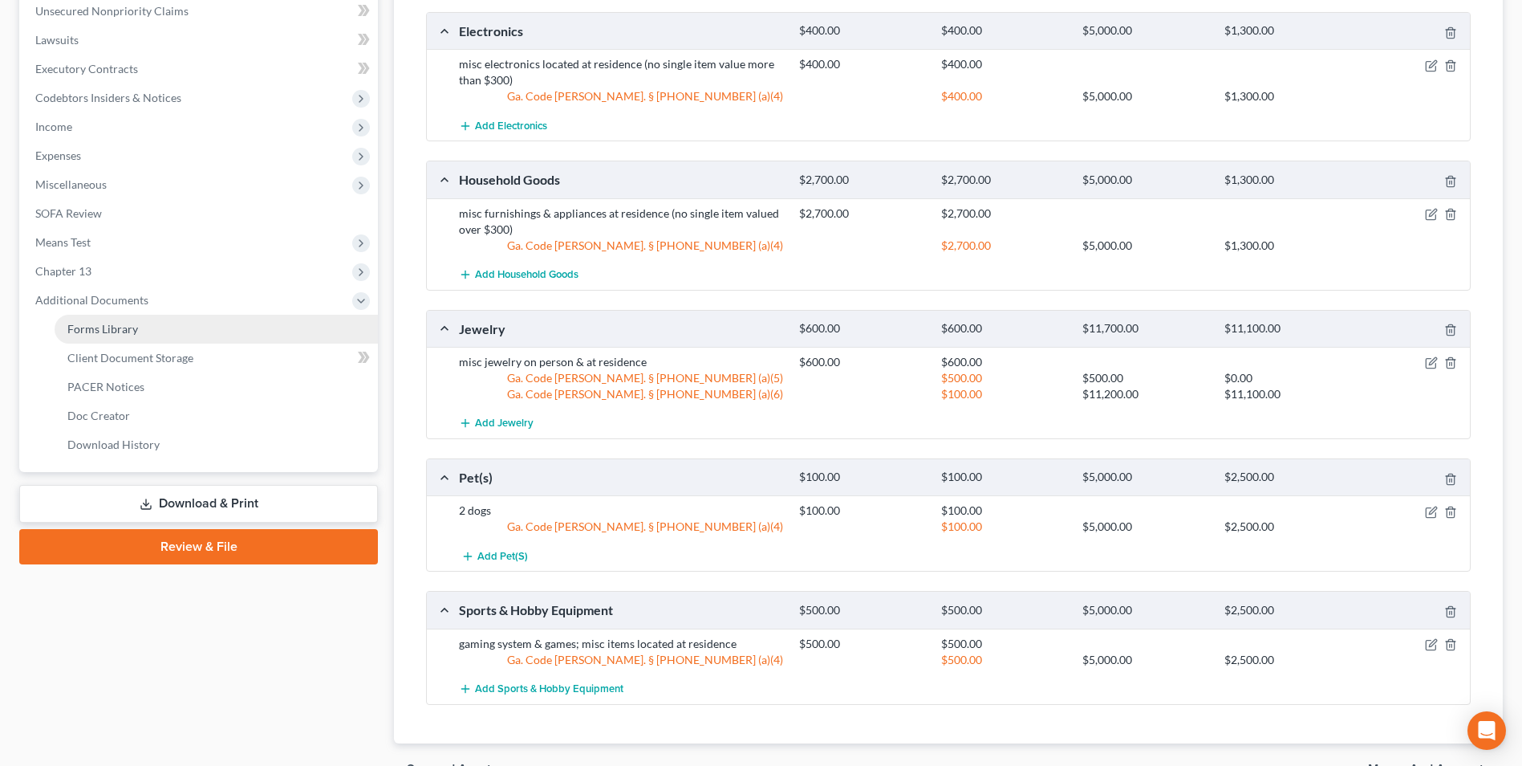
click at [109, 331] on span "Forms Library" at bounding box center [102, 329] width 71 height 14
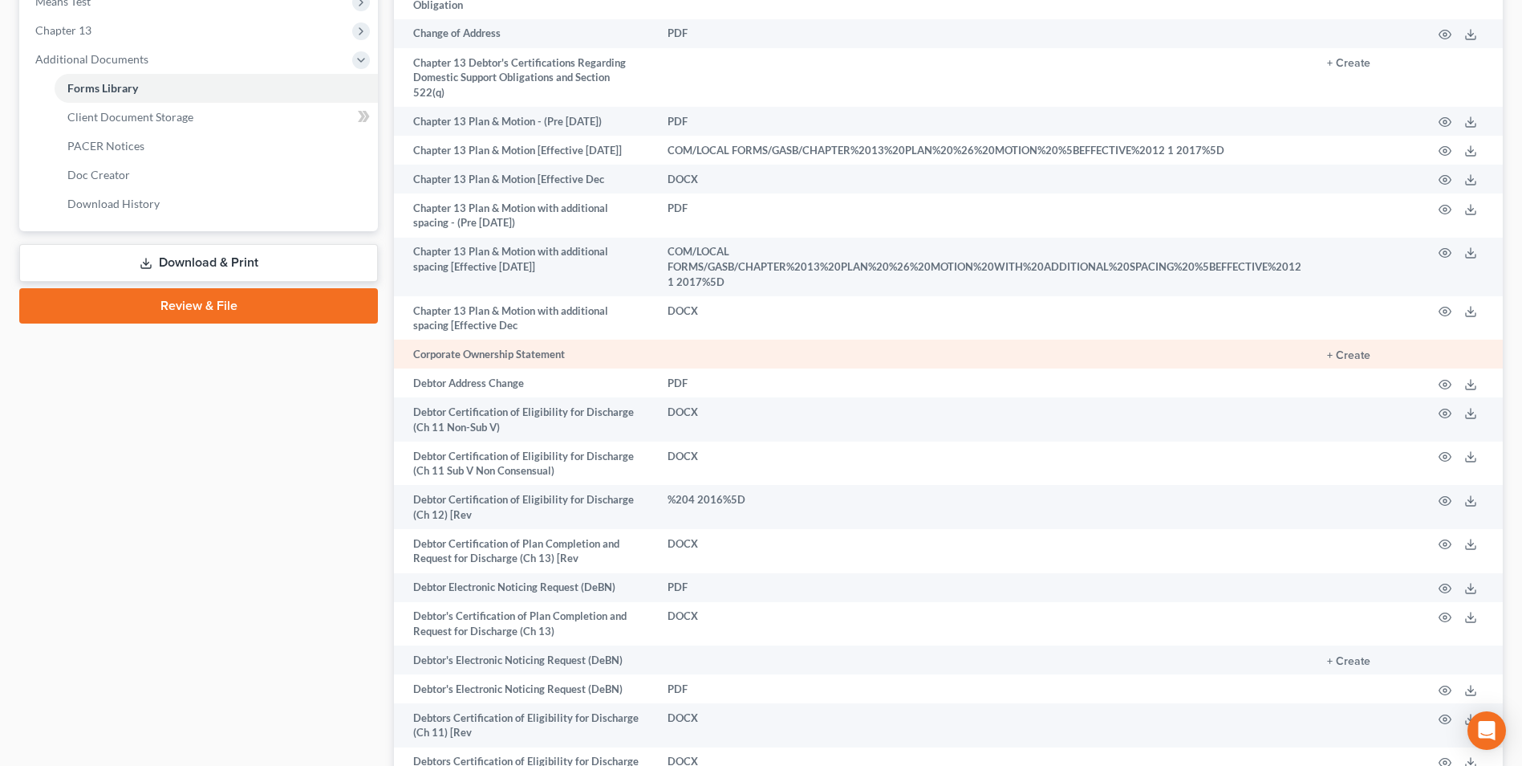
scroll to position [722, 0]
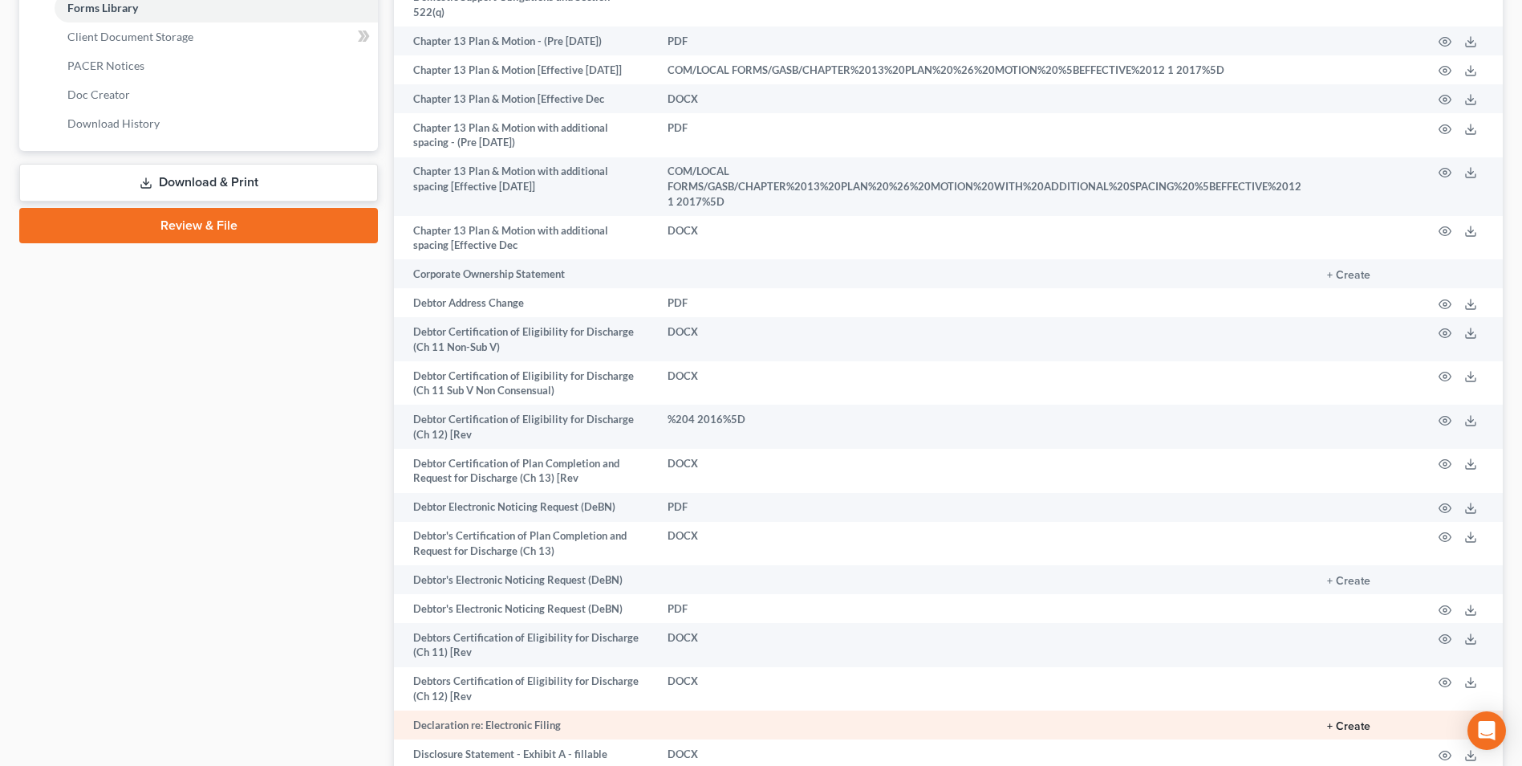
click at [1359, 721] on button "+ Create" at bounding box center [1348, 726] width 43 height 11
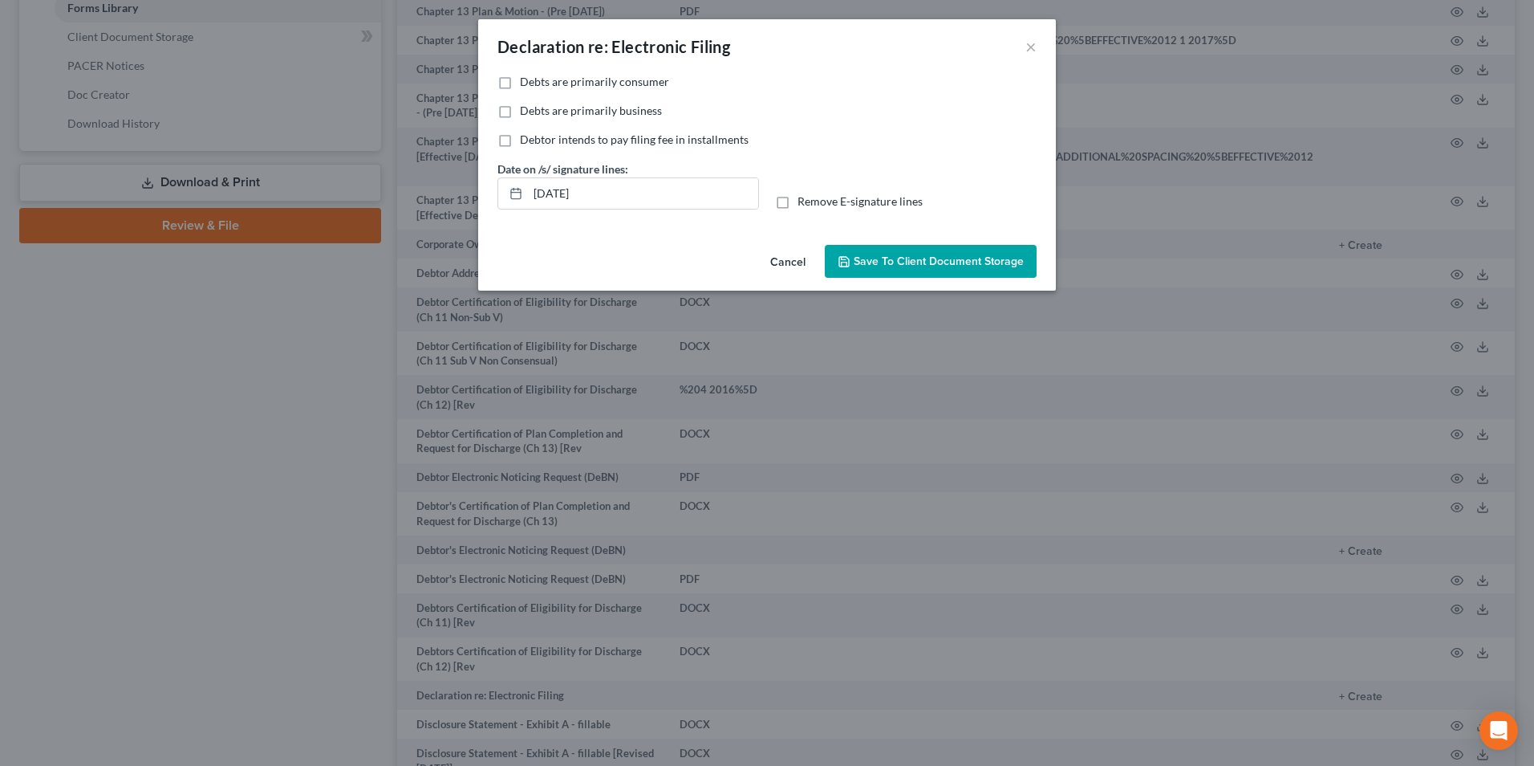
click at [520, 83] on label "Debts are primarily consumer" at bounding box center [594, 82] width 149 height 16
click at [526, 83] on input "Debts are primarily consumer" at bounding box center [531, 79] width 10 height 10
checkbox input "true"
drag, startPoint x: 612, startPoint y: 192, endPoint x: 525, endPoint y: 205, distance: 87.7
click at [525, 205] on div "[DATE]" at bounding box center [629, 193] width 262 height 32
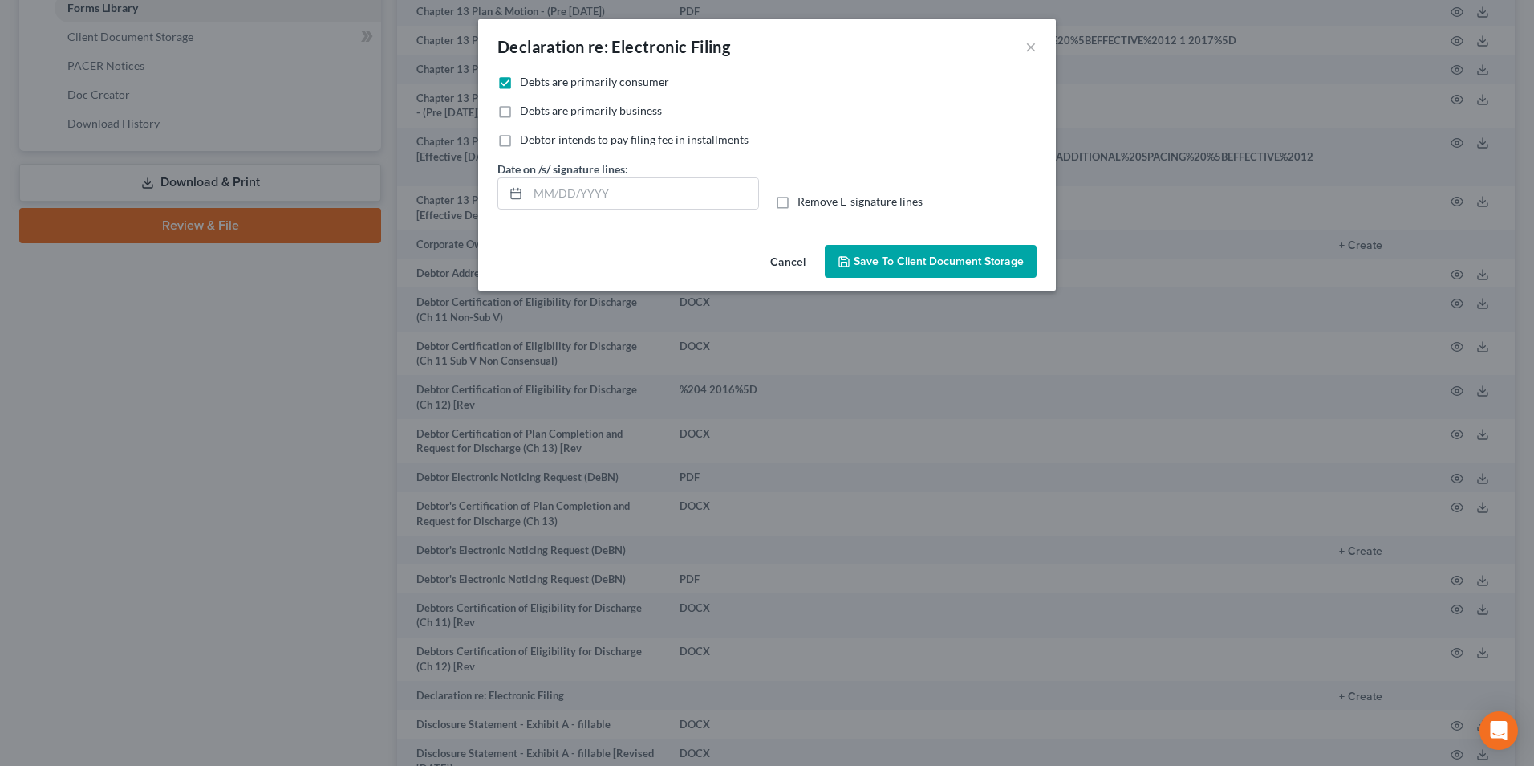
click at [798, 205] on label "Remove E-signature lines" at bounding box center [860, 201] width 125 height 16
click at [804, 204] on input "Remove E-signature lines" at bounding box center [809, 198] width 10 height 10
checkbox input "true"
click at [980, 269] on button "Save to Client Document Storage" at bounding box center [931, 262] width 212 height 34
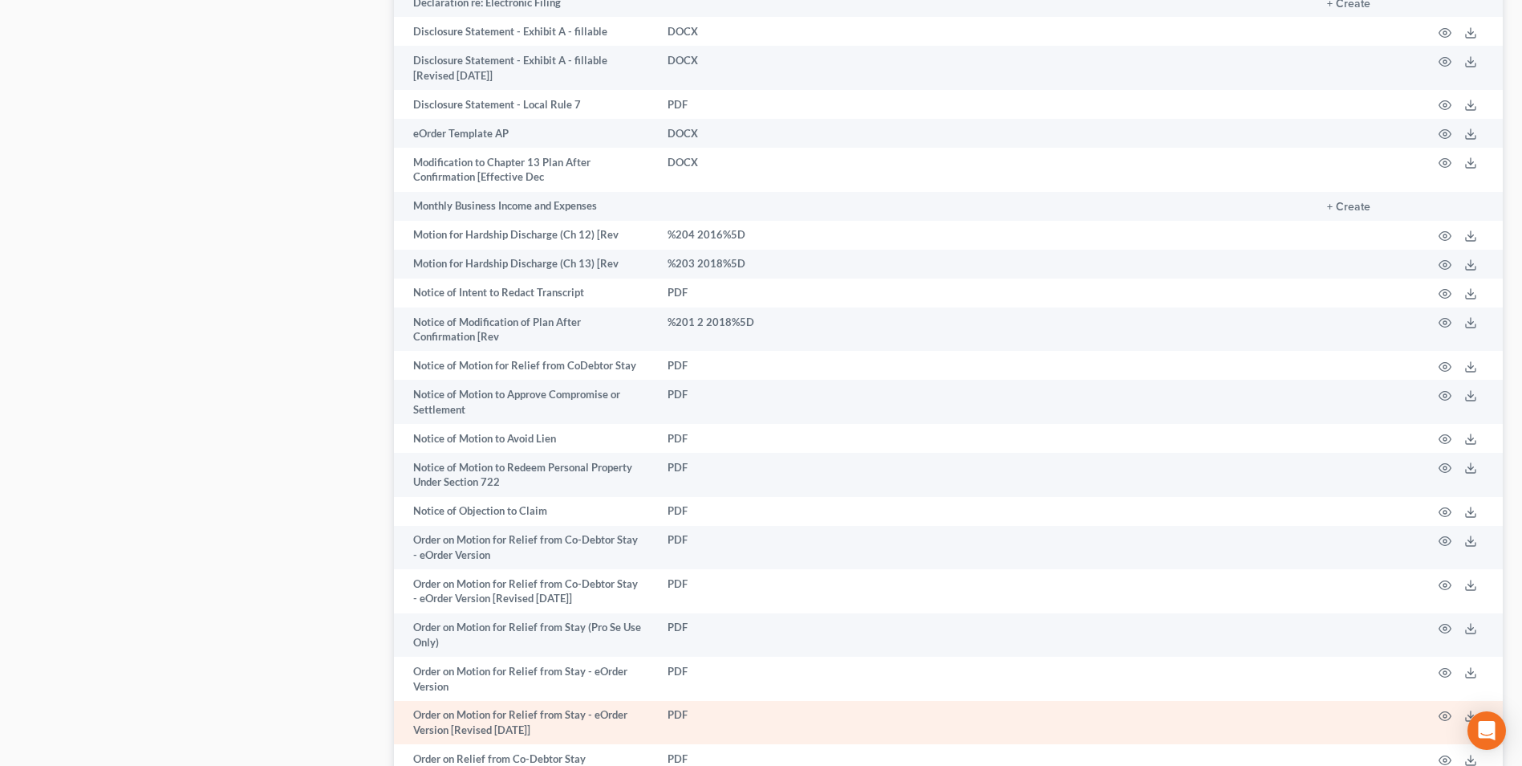
scroll to position [1726, 0]
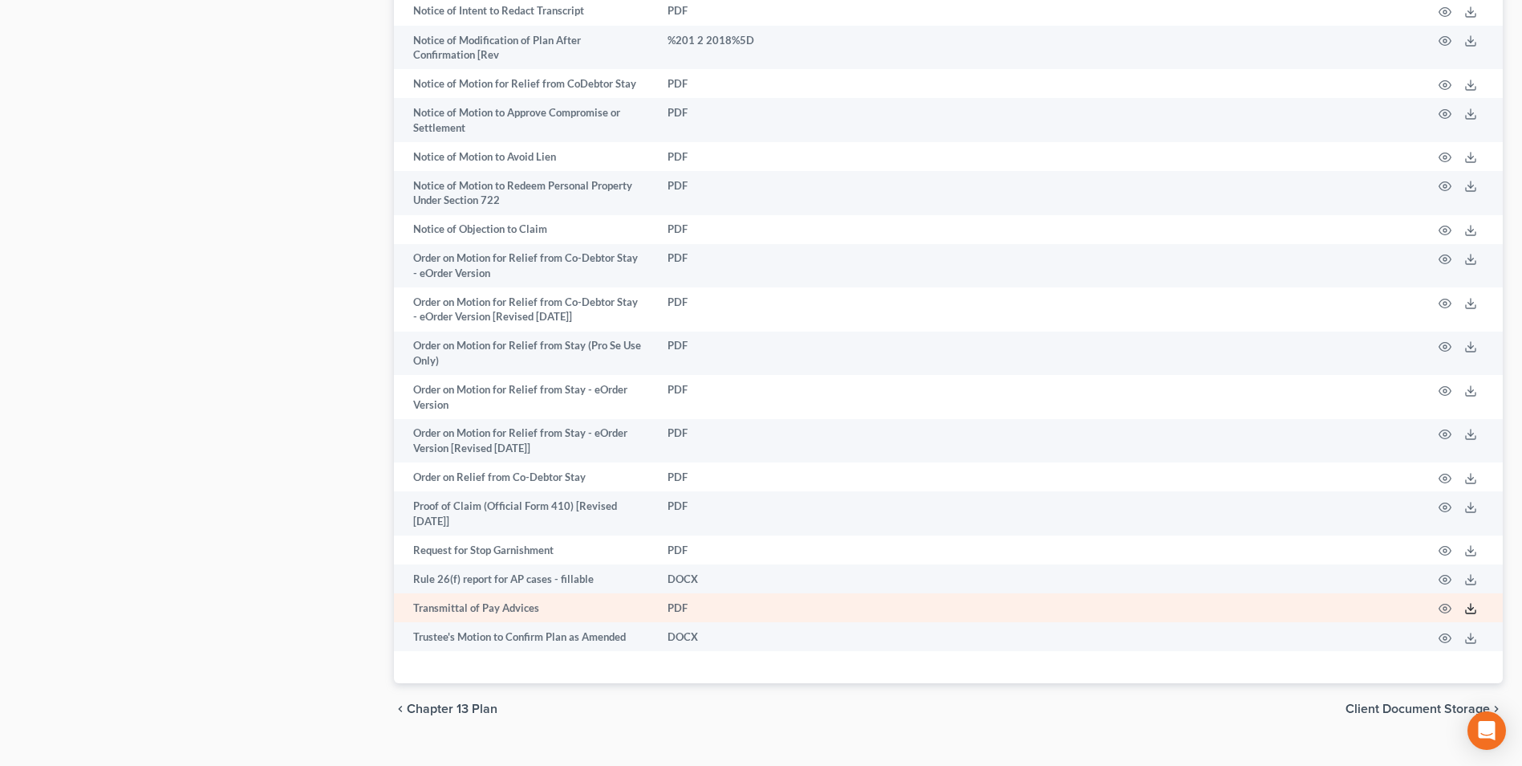
click at [1470, 602] on icon at bounding box center [1471, 608] width 13 height 13
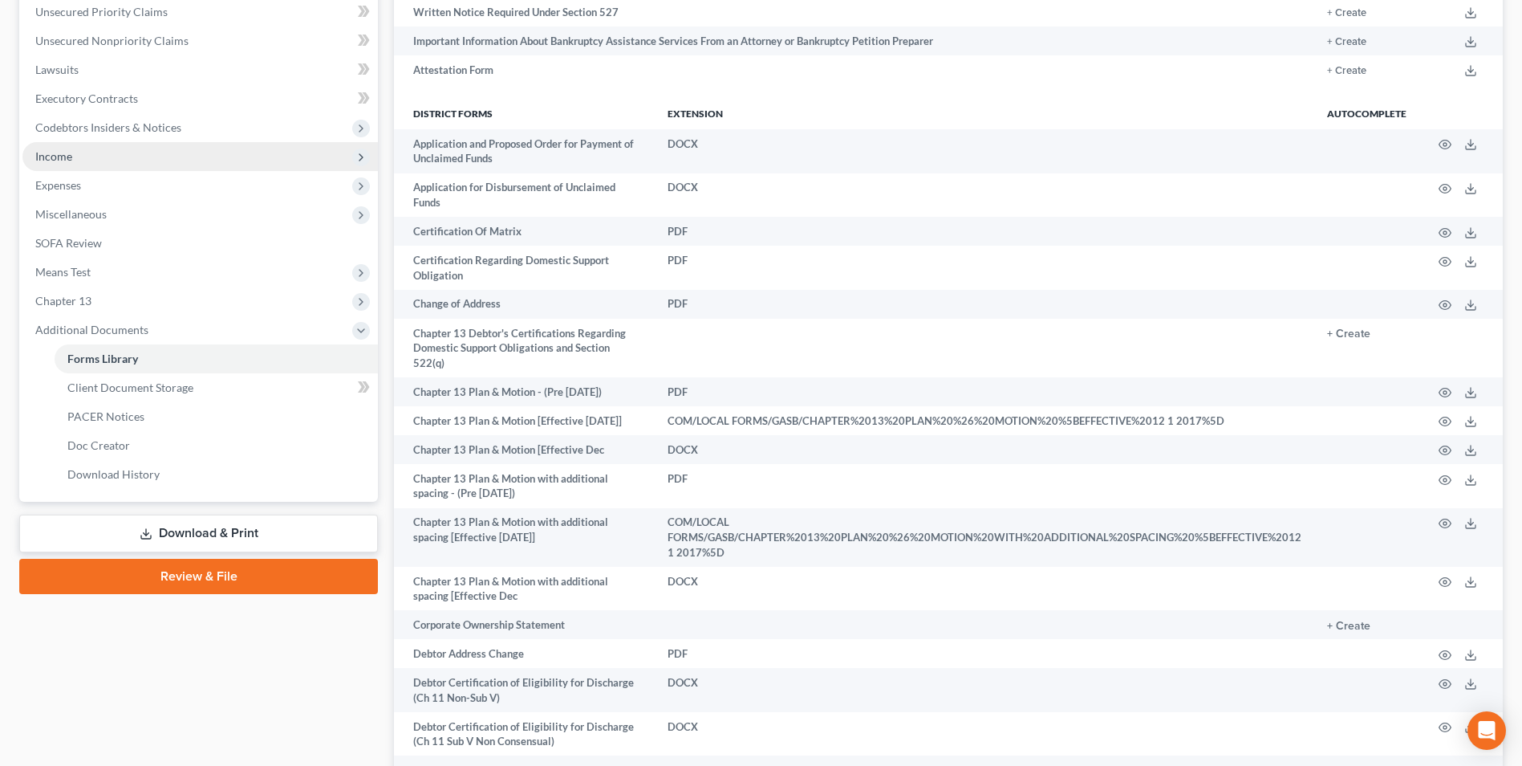
scroll to position [362, 0]
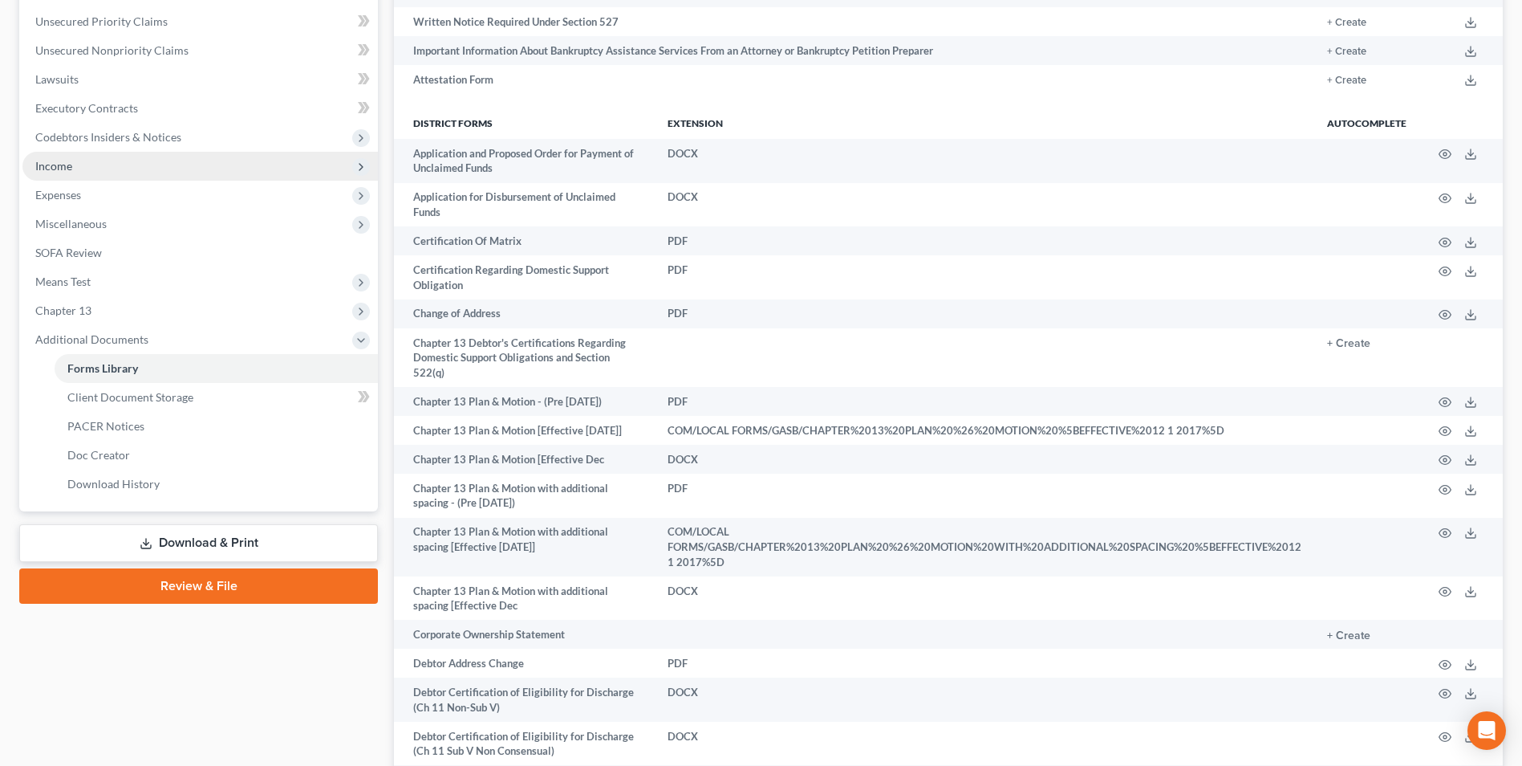
click at [49, 169] on span "Income" at bounding box center [53, 166] width 37 height 14
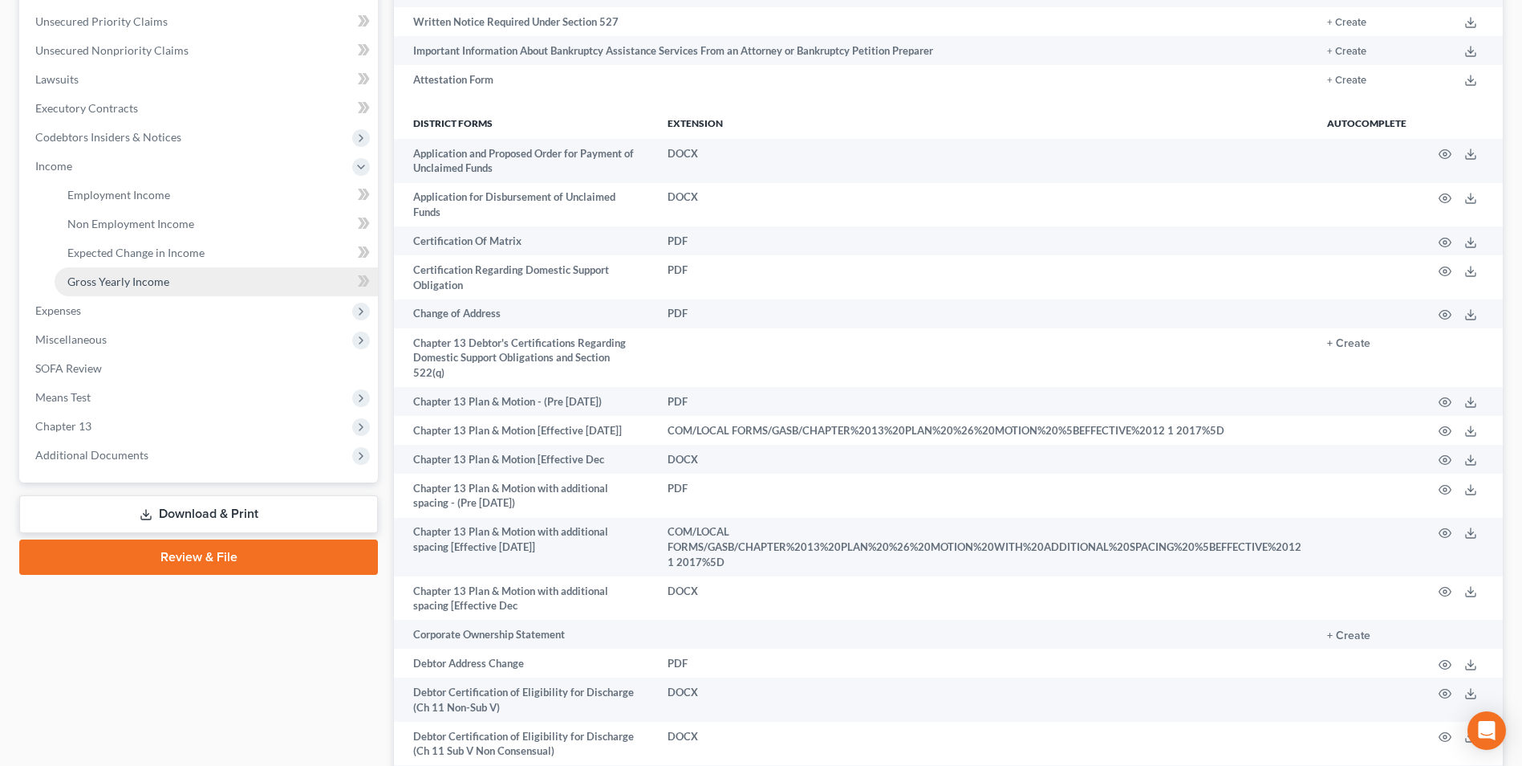
click at [85, 277] on span "Gross Yearly Income" at bounding box center [118, 281] width 102 height 14
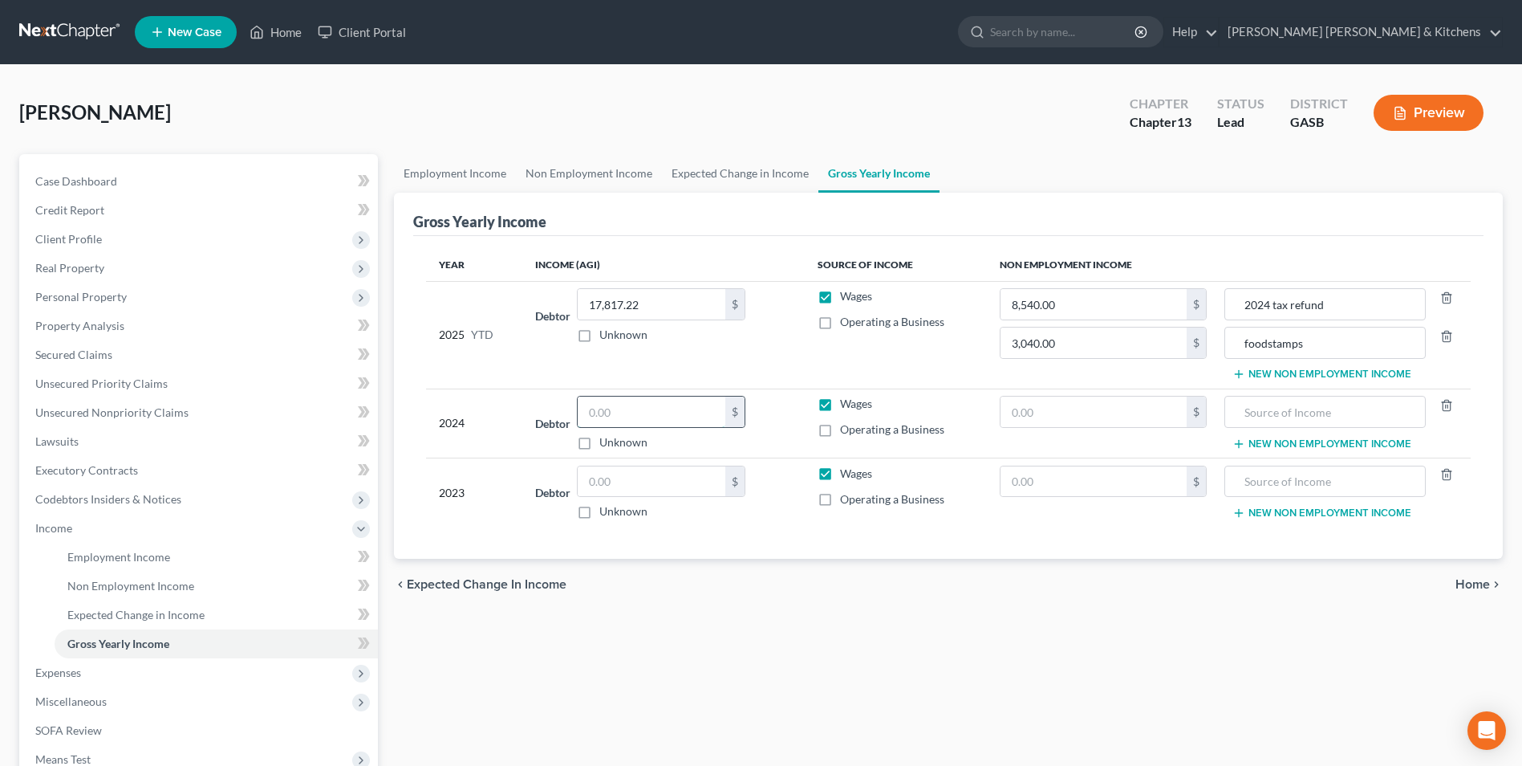
click at [671, 406] on input "text" at bounding box center [652, 411] width 148 height 30
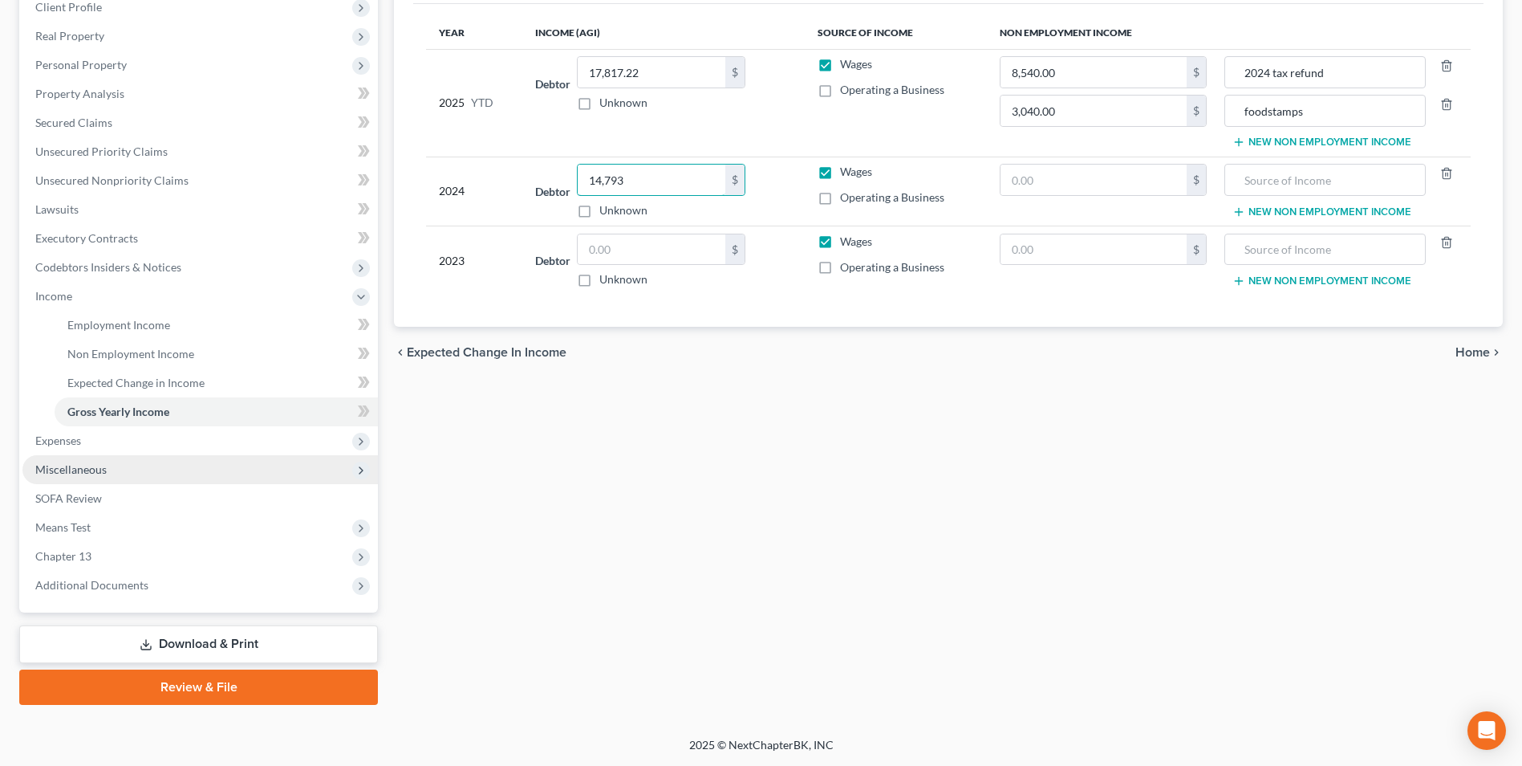
type input "14,793"
click at [91, 477] on span "Miscellaneous" at bounding box center [200, 469] width 356 height 29
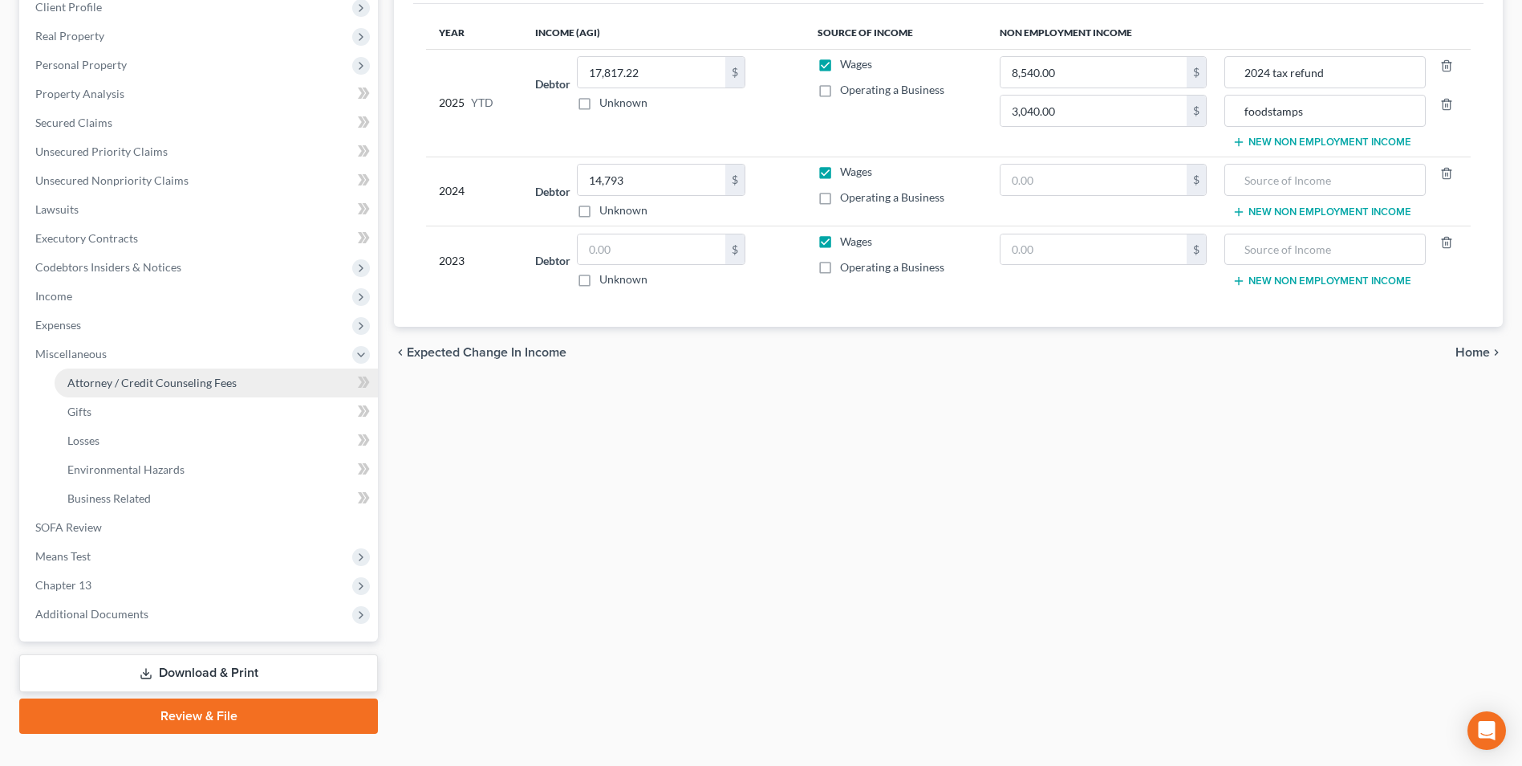
click at [116, 383] on span "Attorney / Credit Counseling Fees" at bounding box center [151, 383] width 169 height 14
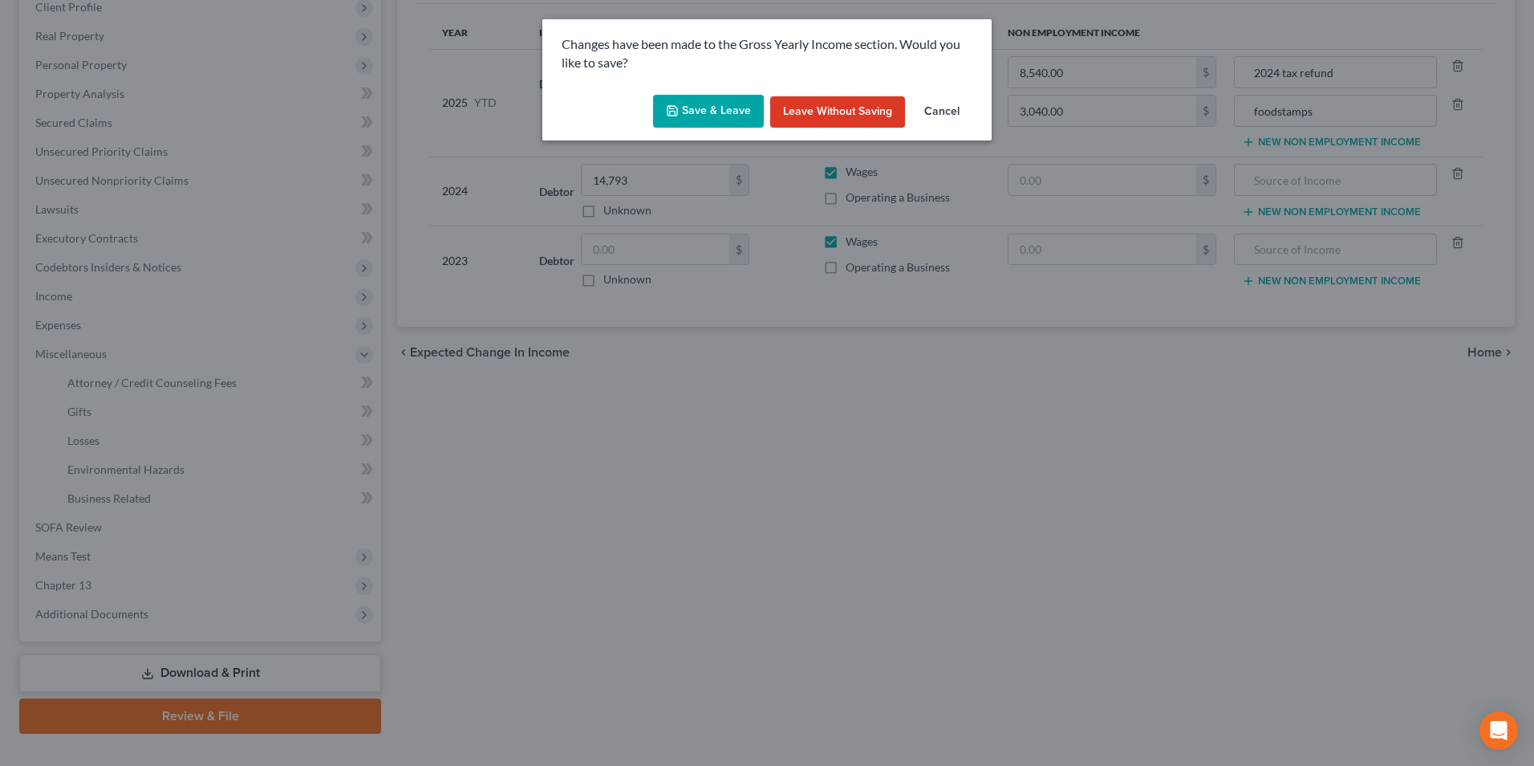
click at [697, 121] on button "Save & Leave" at bounding box center [708, 112] width 111 height 34
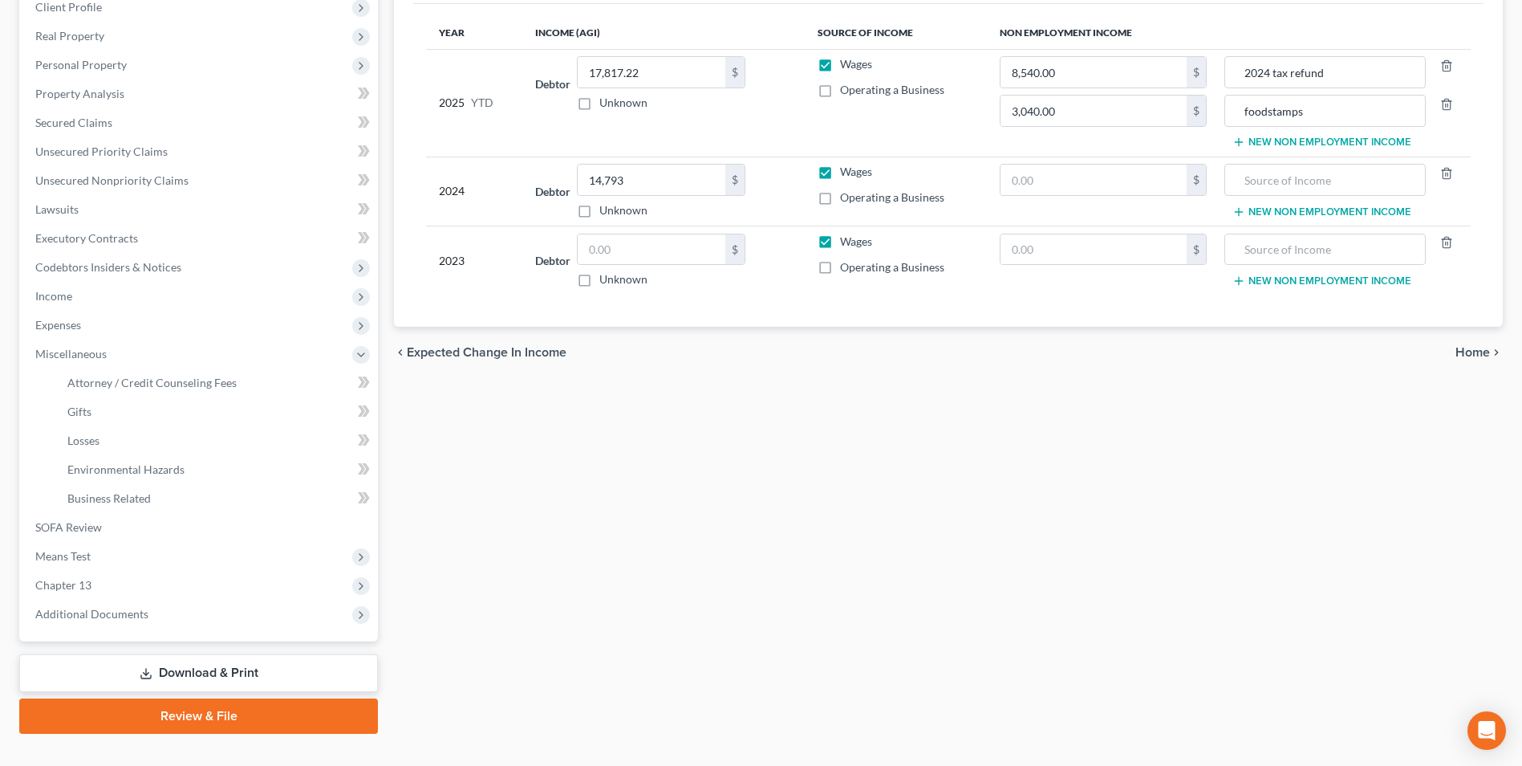
select select "0"
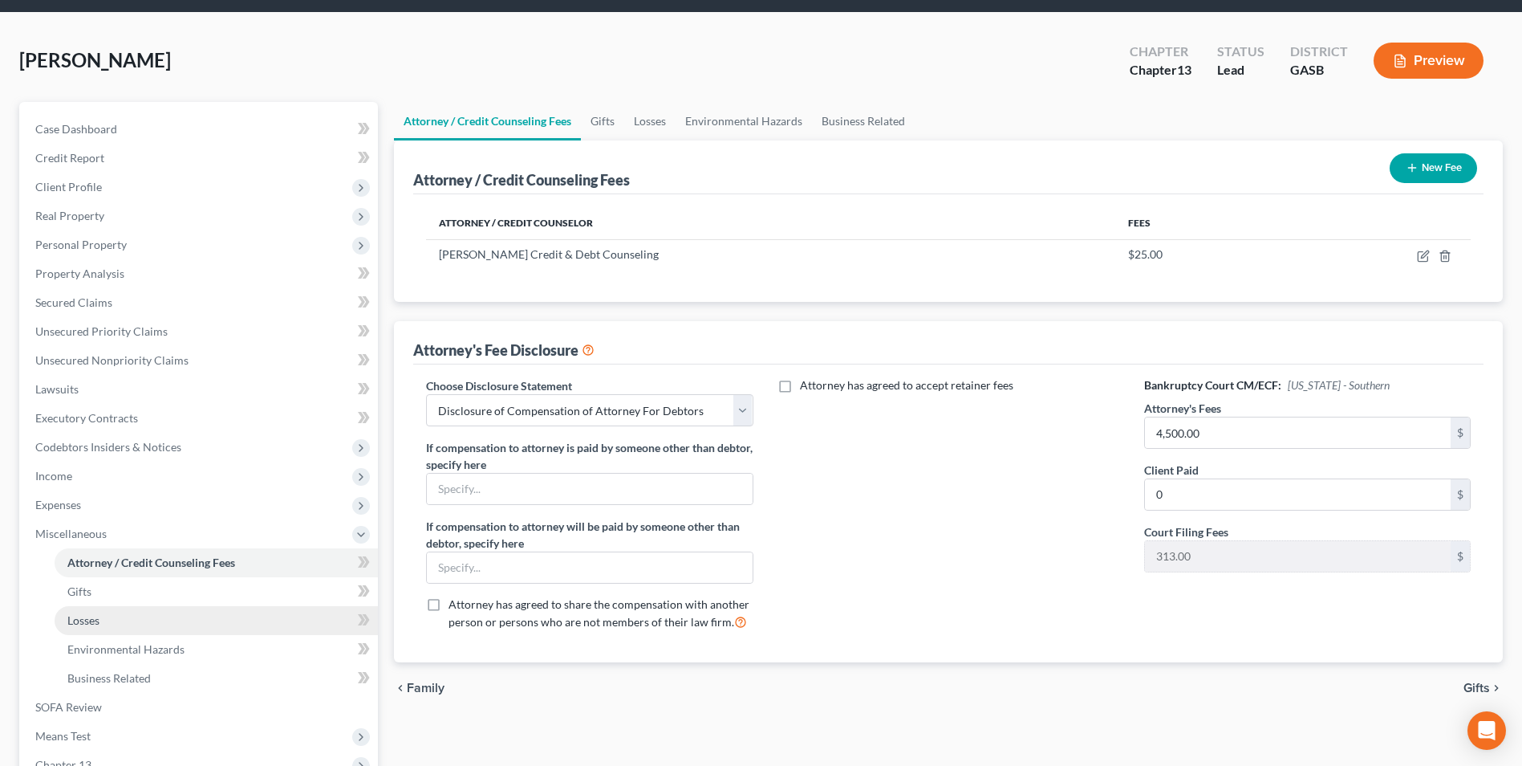
scroll to position [80, 0]
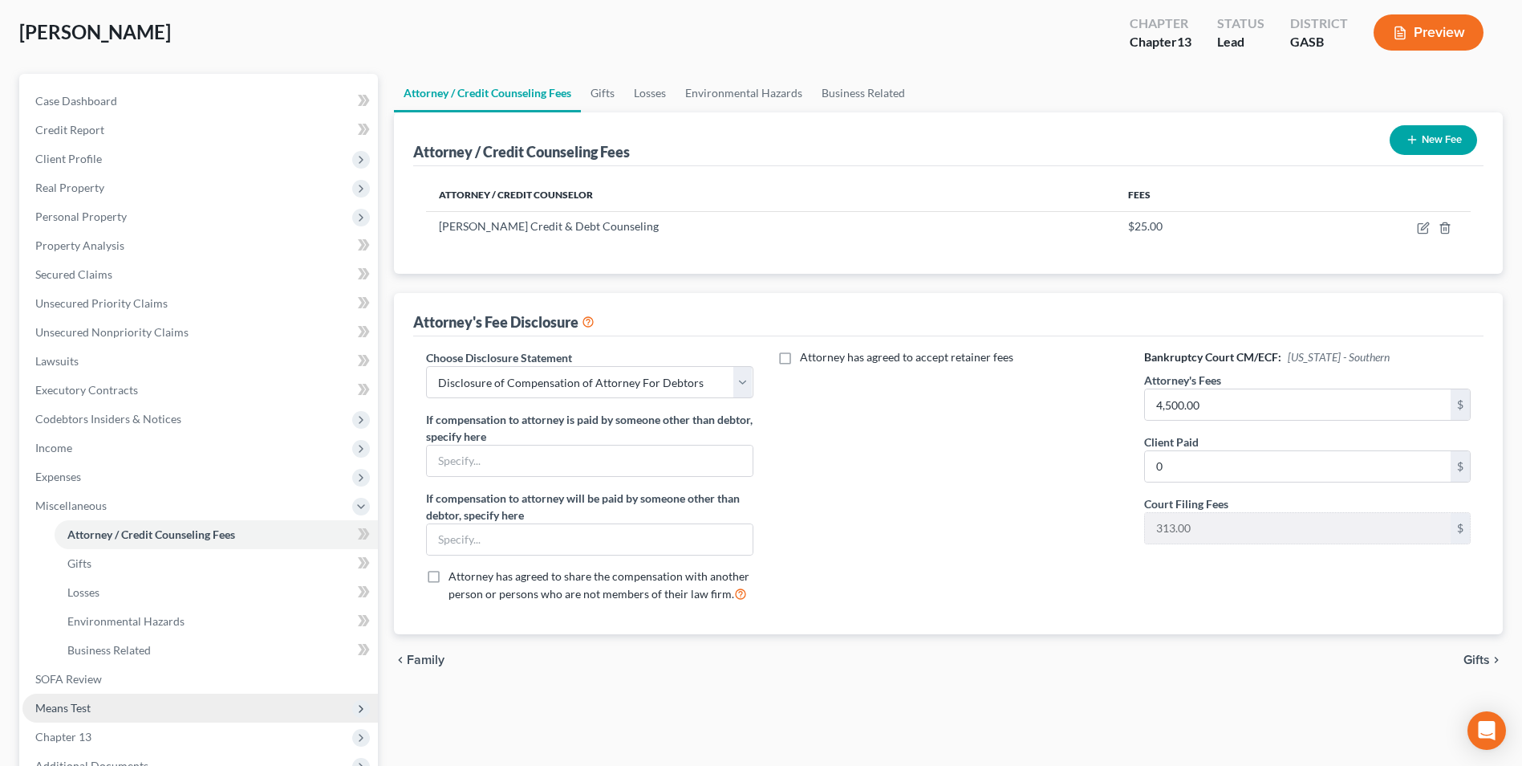
click at [78, 695] on span "Means Test" at bounding box center [200, 707] width 356 height 29
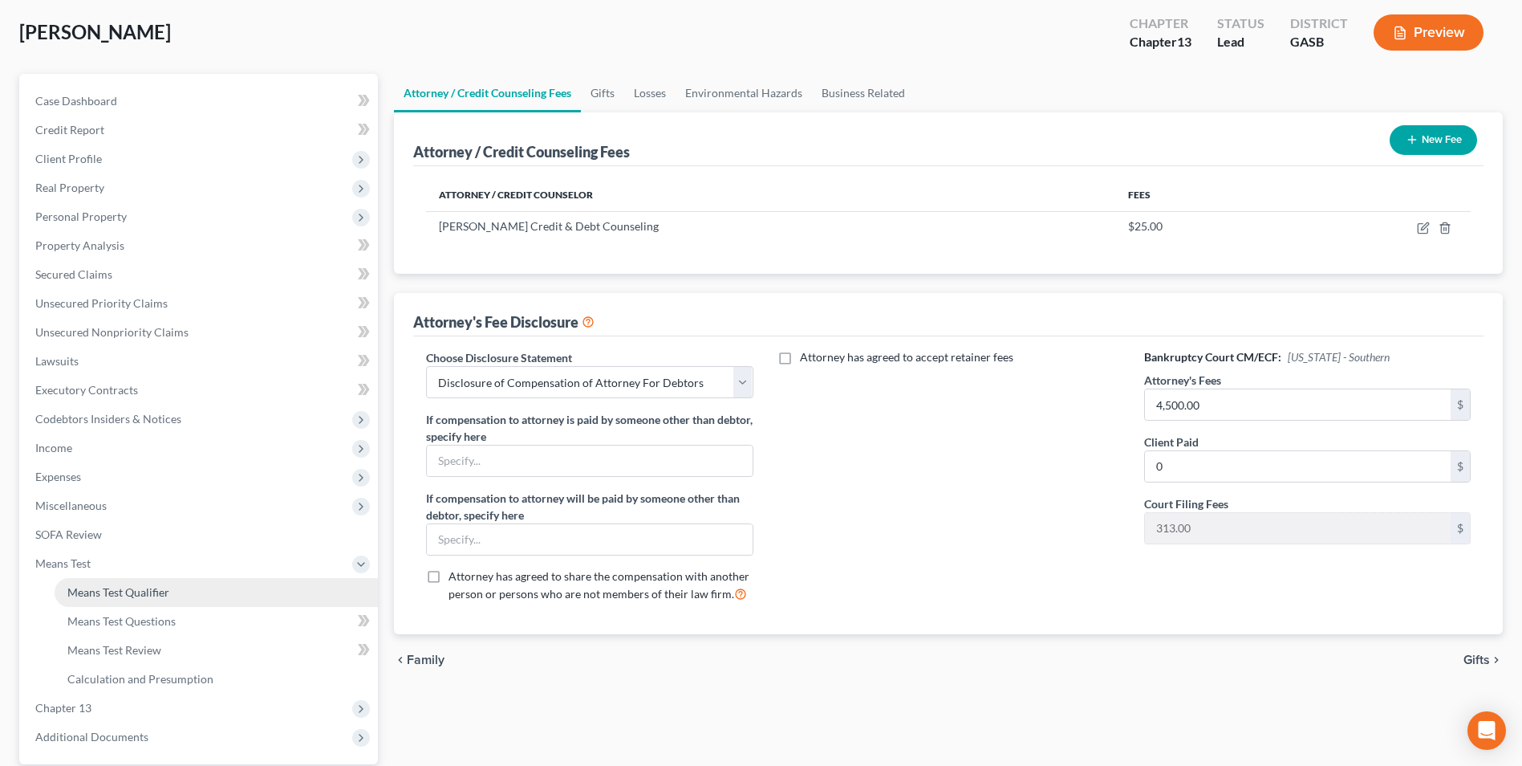
click at [88, 591] on span "Means Test Qualifier" at bounding box center [118, 592] width 102 height 14
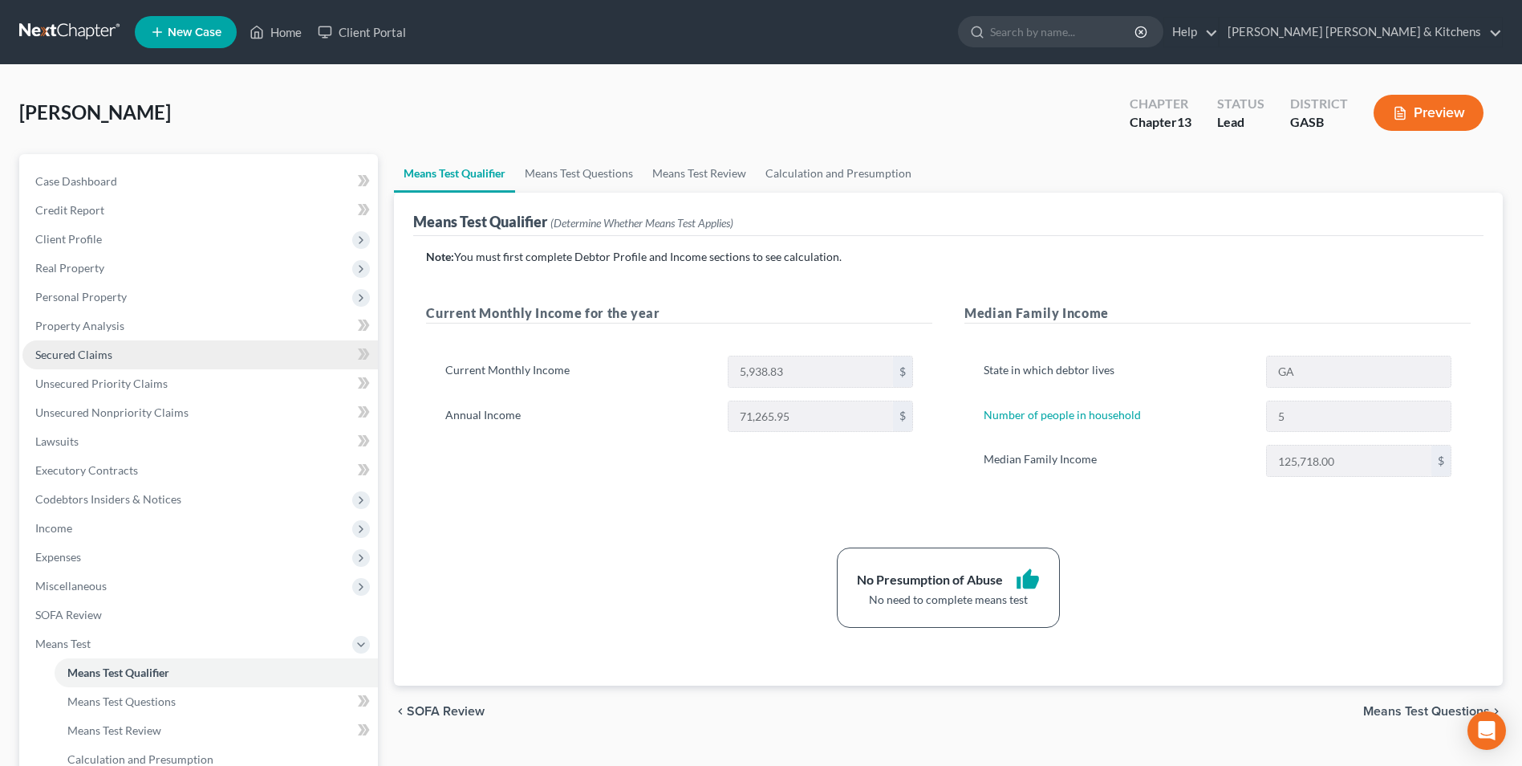
click at [77, 357] on span "Secured Claims" at bounding box center [73, 354] width 77 height 14
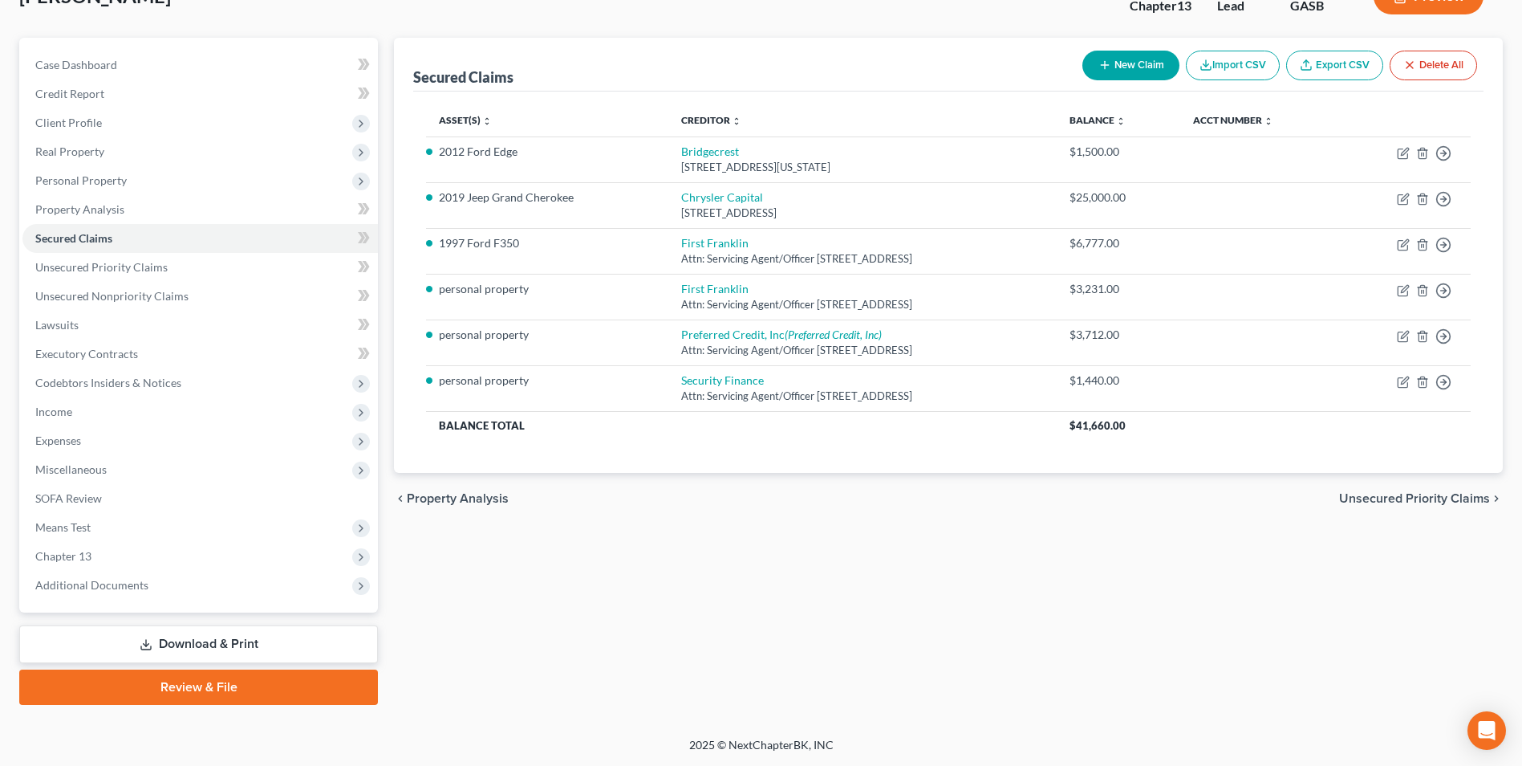
click at [188, 638] on link "Download & Print" at bounding box center [198, 644] width 359 height 38
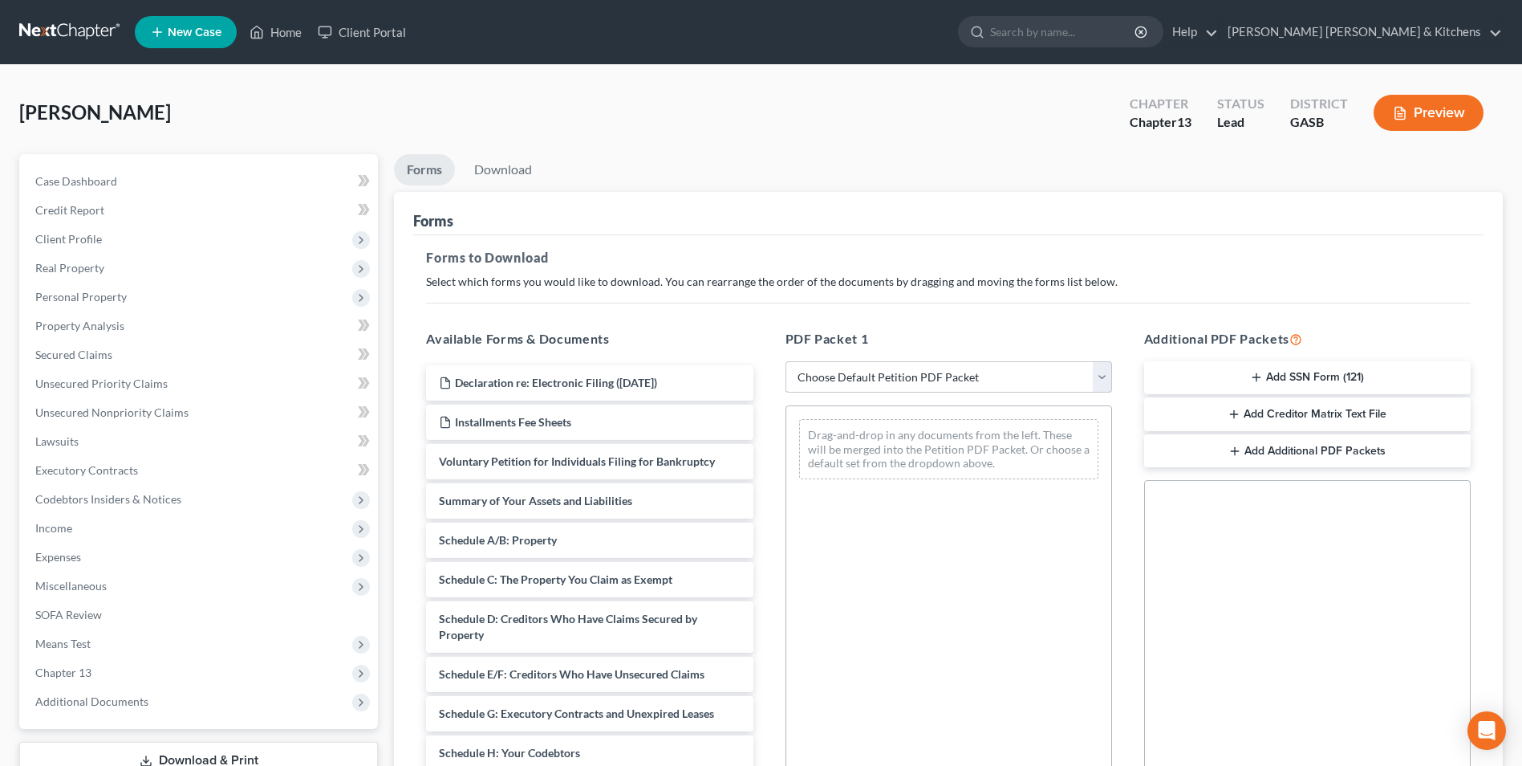
click at [882, 381] on select "Choose Default Petition PDF Packet Complete Bankruptcy Petition (all forms and …" at bounding box center [949, 377] width 327 height 32
select select "0"
click at [786, 361] on select "Choose Default Petition PDF Packet Complete Bankruptcy Petition (all forms and …" at bounding box center [949, 377] width 327 height 32
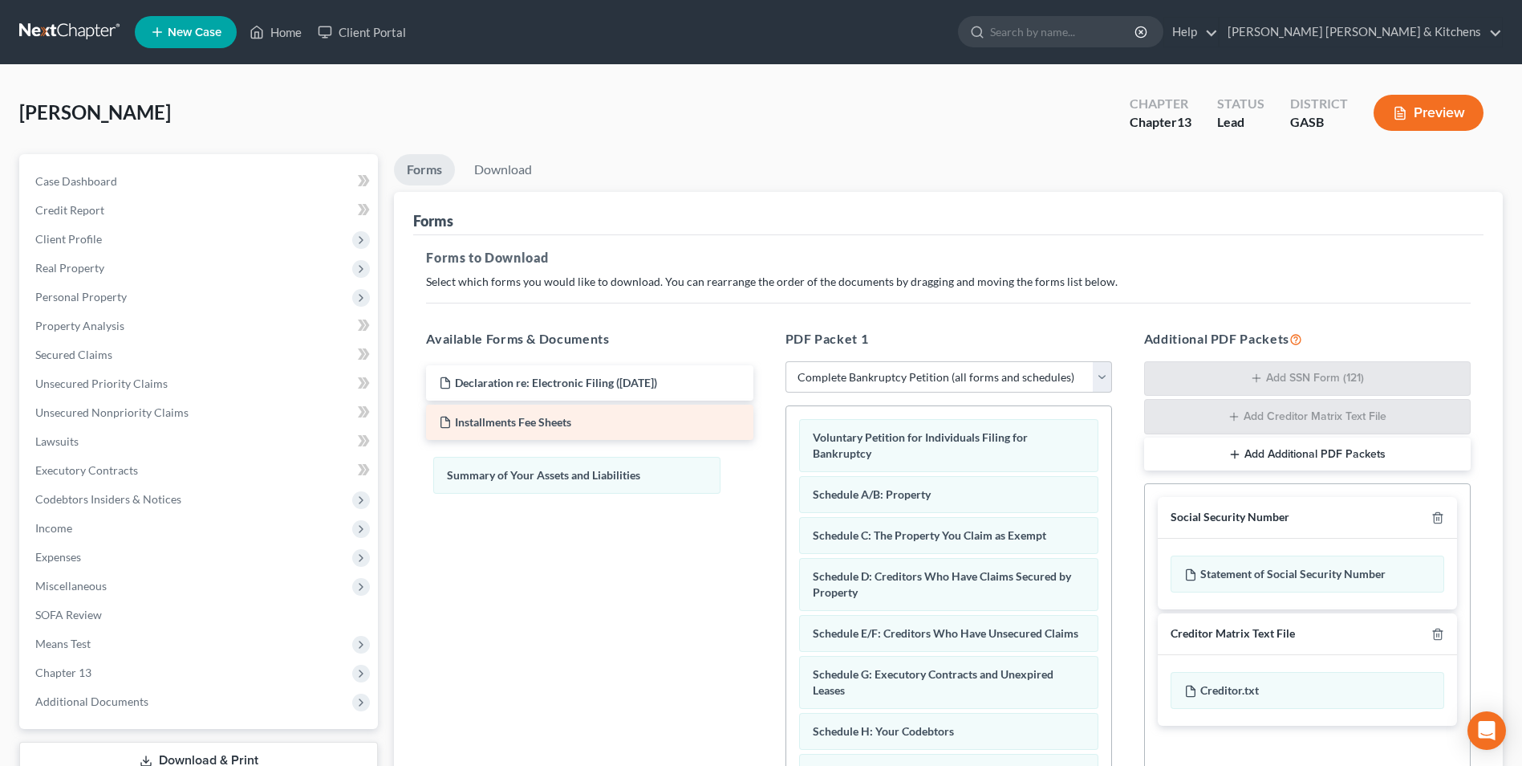
drag, startPoint x: 897, startPoint y: 498, endPoint x: 530, endPoint y: 417, distance: 375.6
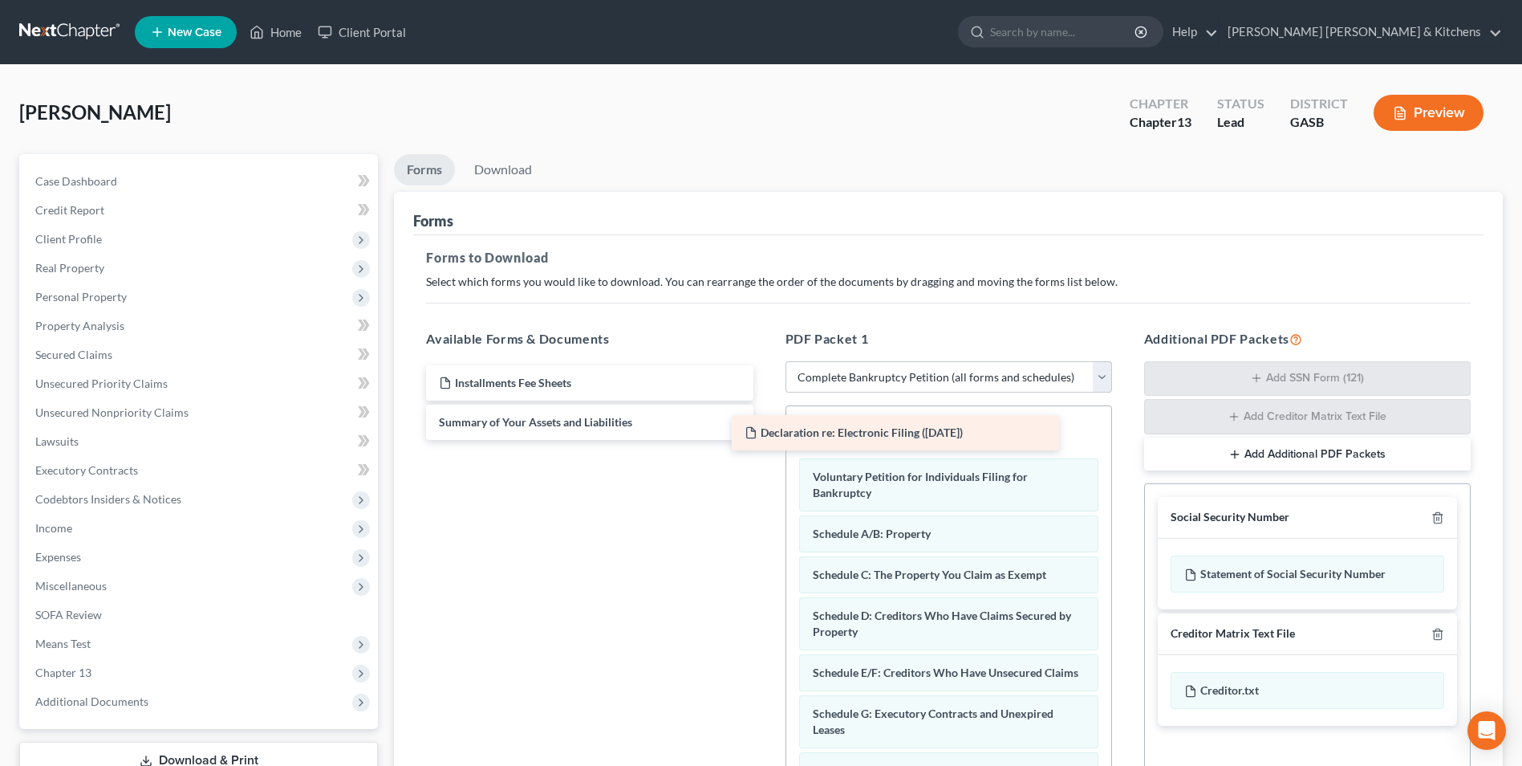
drag, startPoint x: 543, startPoint y: 385, endPoint x: 848, endPoint y: 436, distance: 309.9
click at [766, 435] on div "Declaration re: Electronic Filing ([DATE]) Declaration re: Electronic Filing ([…" at bounding box center [589, 402] width 352 height 75
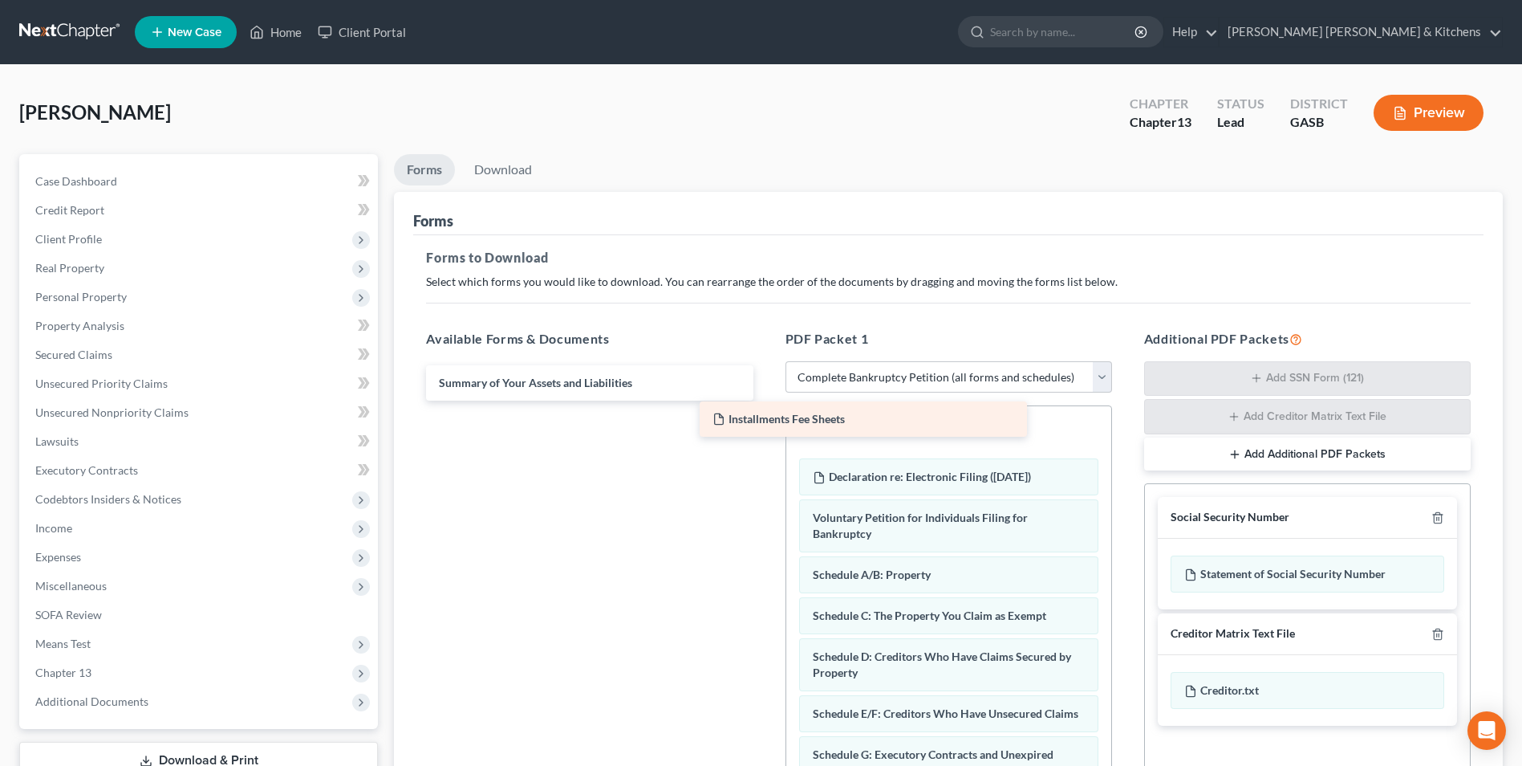
drag, startPoint x: 500, startPoint y: 384, endPoint x: 884, endPoint y: 434, distance: 386.9
click at [766, 400] on div "Installments Fee Sheets Installments Fee Sheets Summary of Your Assets and Liab…" at bounding box center [589, 382] width 352 height 35
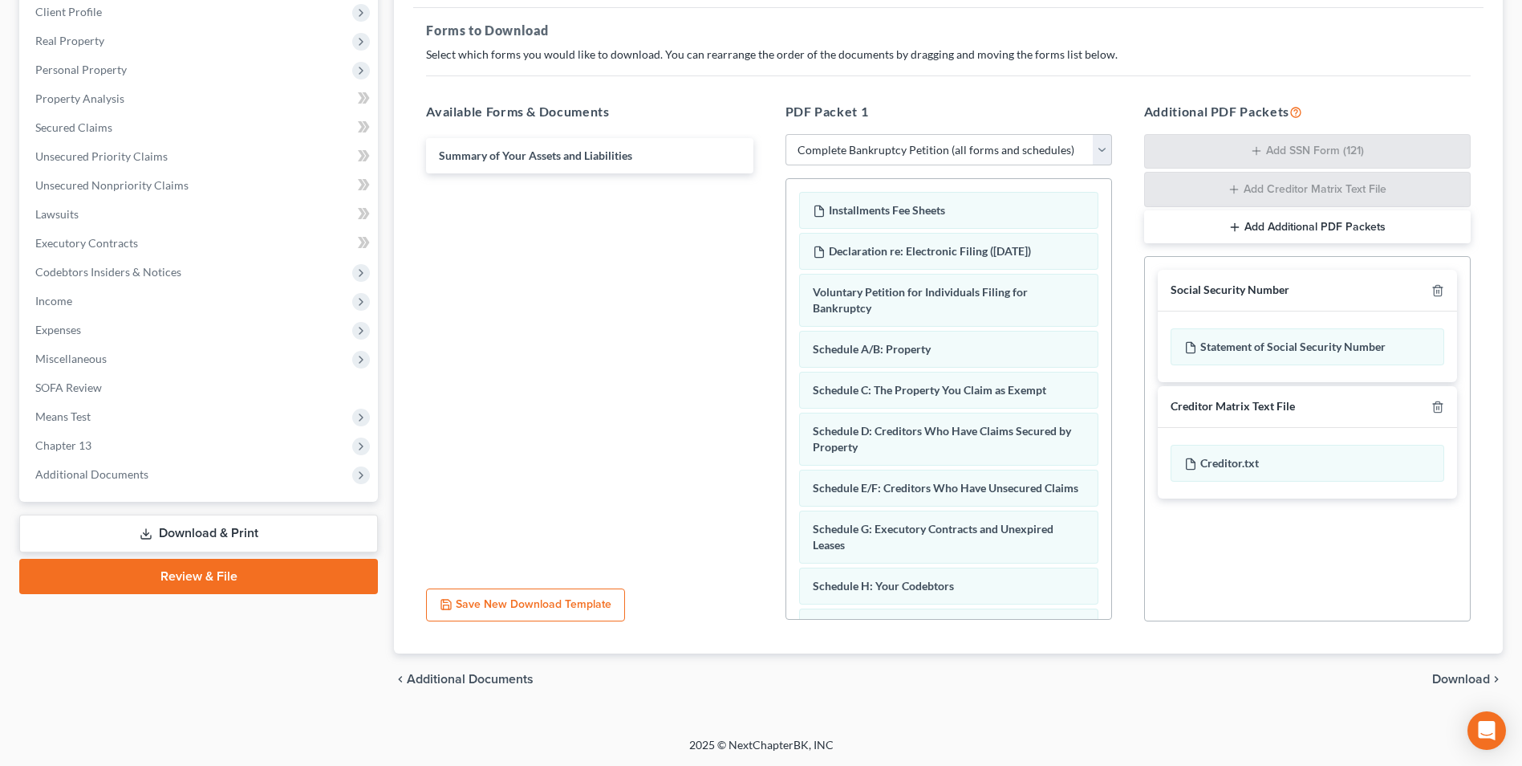
scroll to position [425, 0]
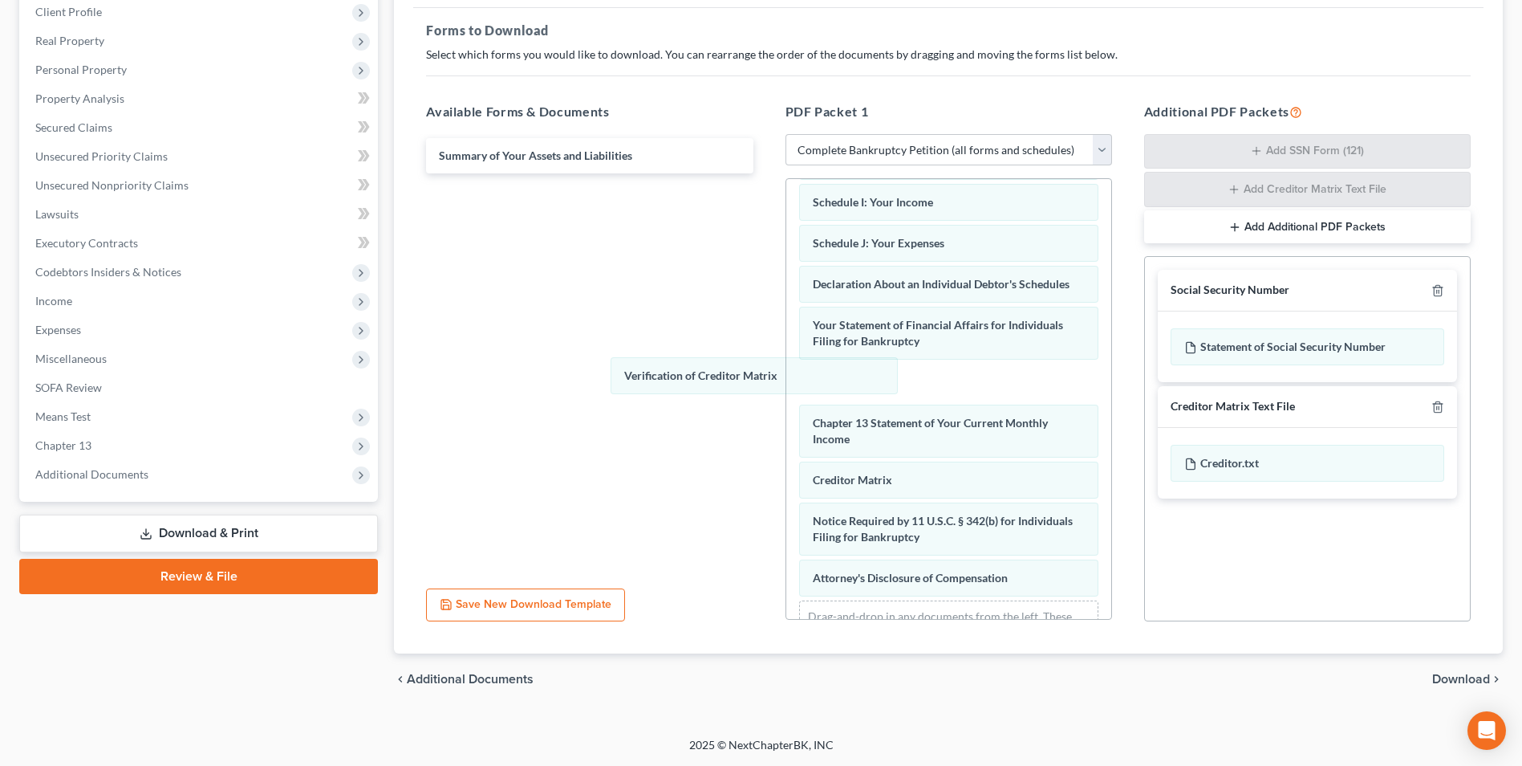
drag, startPoint x: 912, startPoint y: 501, endPoint x: 577, endPoint y: 208, distance: 445.3
click at [786, 253] on div "Verification of Creditor Matrix Installments Fee Sheets Declaration re: Electro…" at bounding box center [948, 213] width 325 height 919
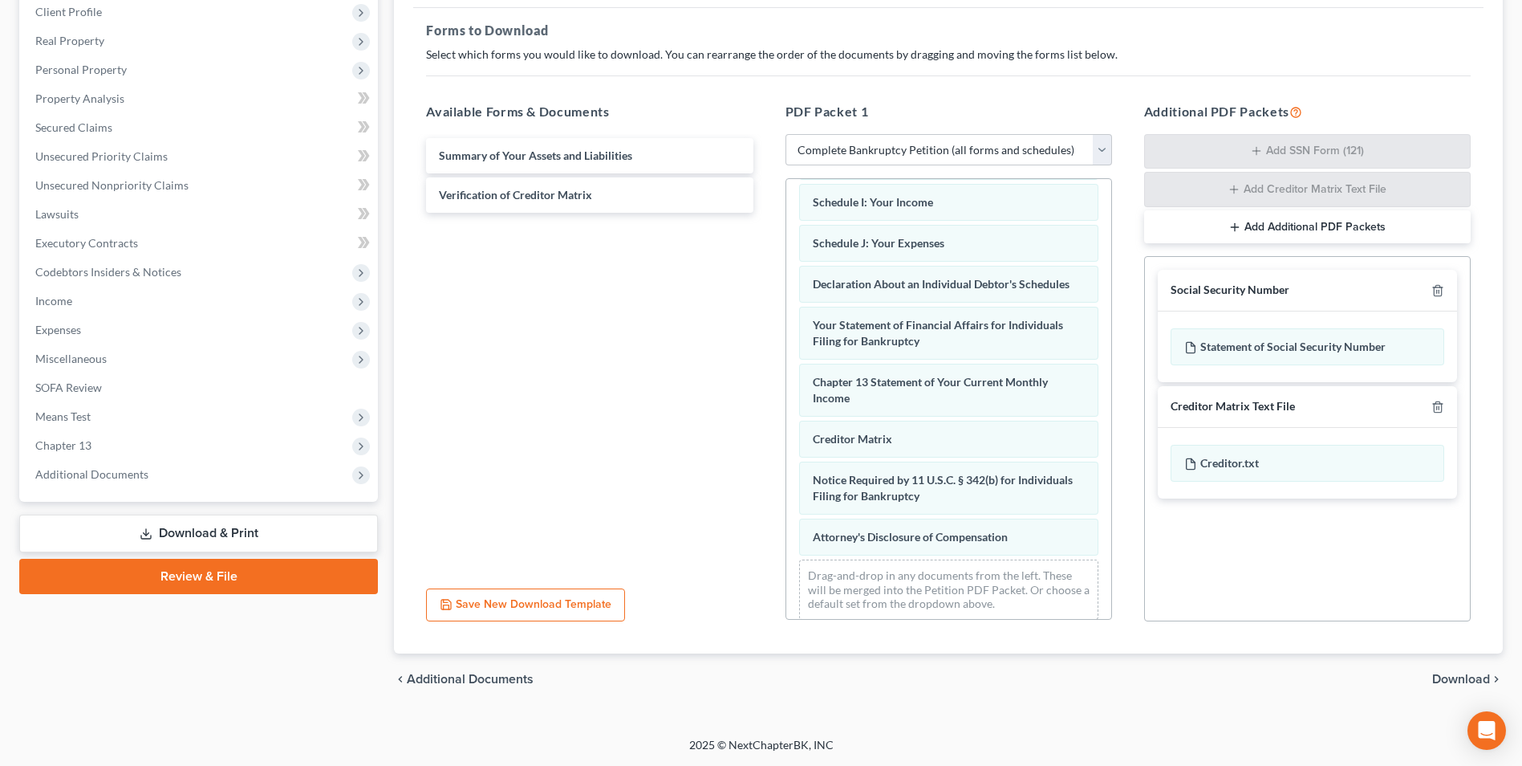
click at [1462, 673] on span "Download" at bounding box center [1461, 679] width 58 height 13
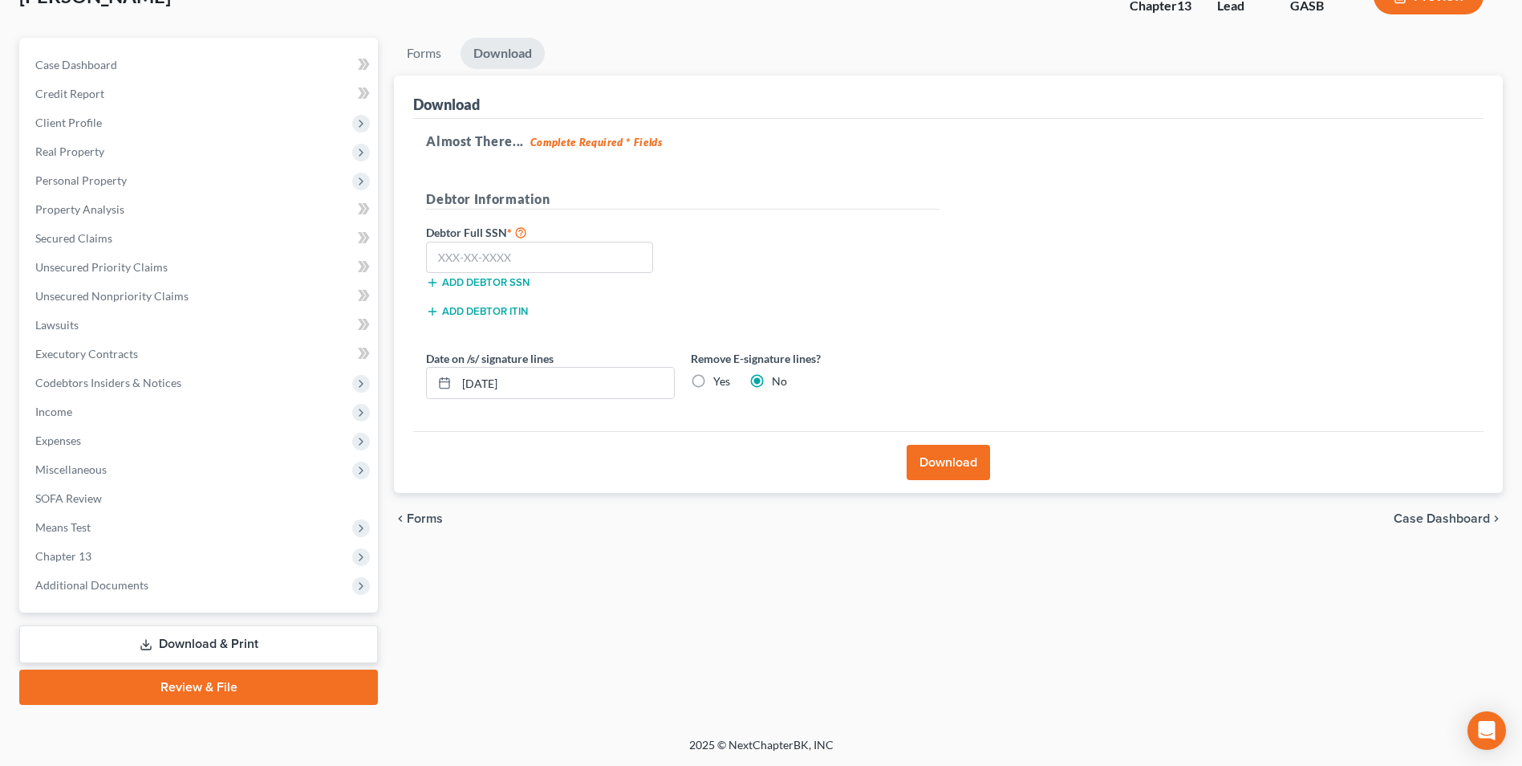
scroll to position [116, 0]
click at [479, 260] on input "text" at bounding box center [539, 258] width 227 height 32
type input "257-73-9626"
drag, startPoint x: 522, startPoint y: 392, endPoint x: 413, endPoint y: 403, distance: 108.9
click at [413, 403] on div "Almost There... Complete Required * Fields Debtor Information Debtor Full SSN *…" at bounding box center [948, 275] width 1071 height 313
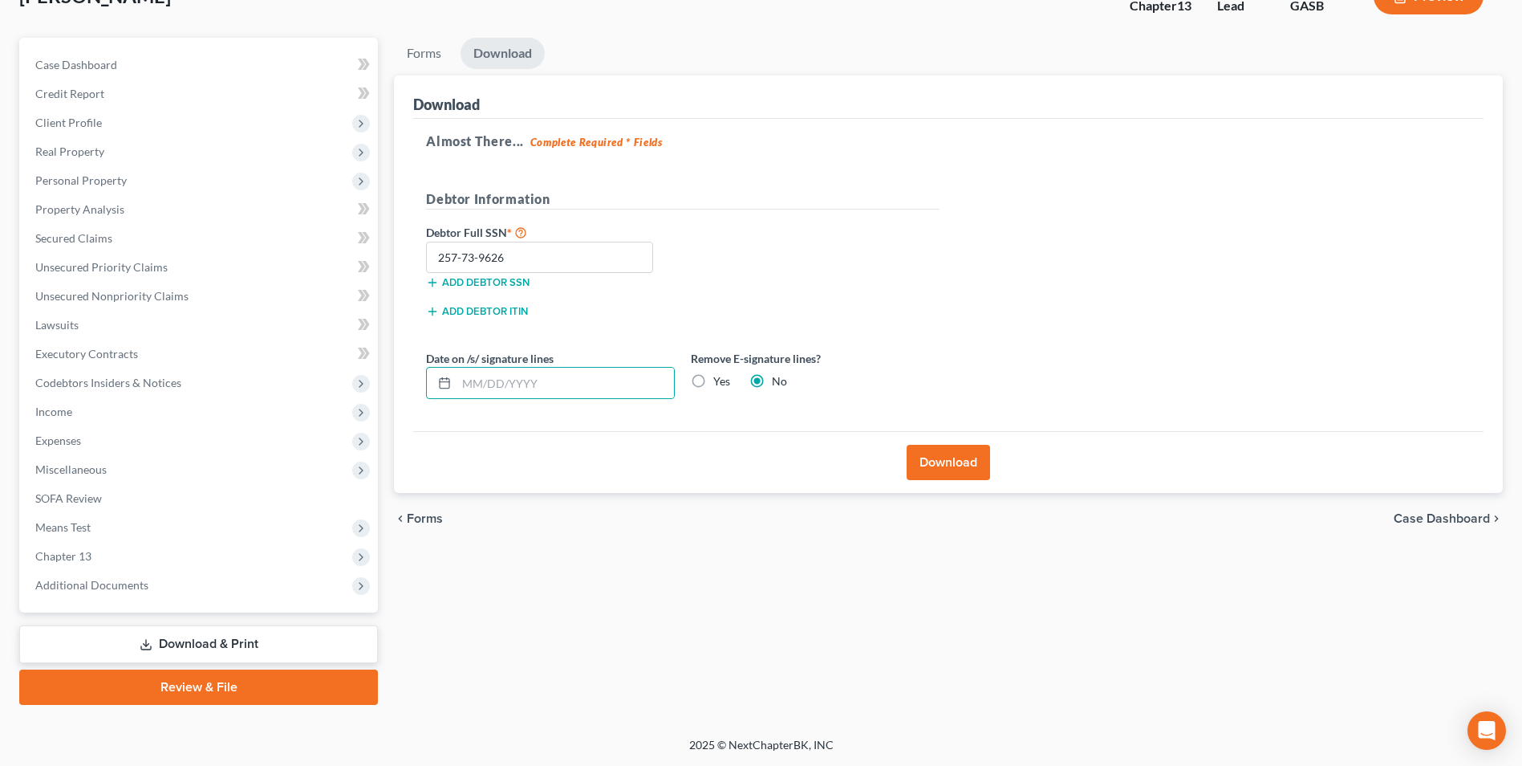
click at [713, 382] on label "Yes" at bounding box center [721, 381] width 17 height 16
click at [720, 382] on input "Yes" at bounding box center [725, 378] width 10 height 10
radio input "true"
radio input "false"
click at [969, 465] on button "Download" at bounding box center [948, 462] width 83 height 35
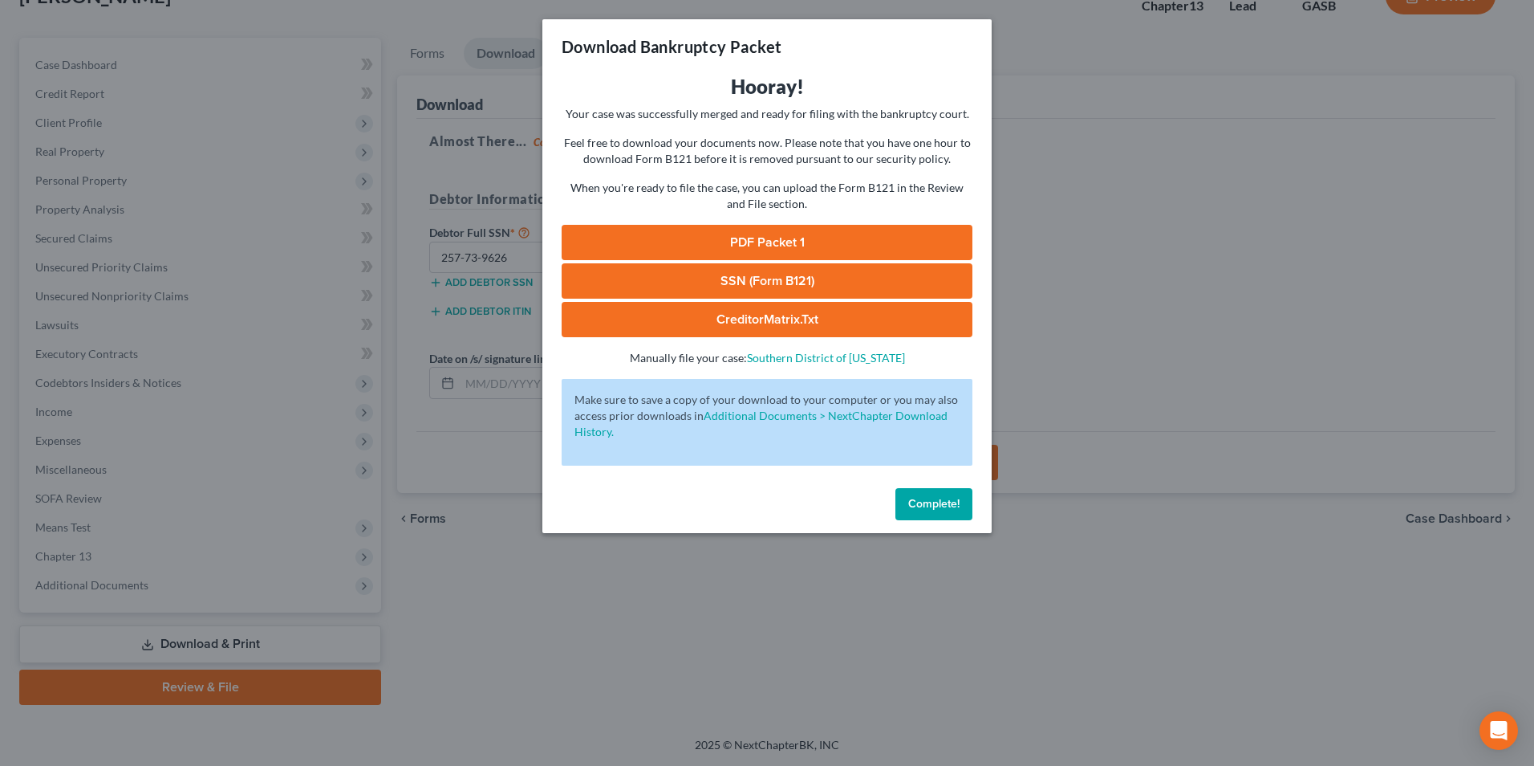
click at [764, 268] on link "SSN (Form B121)" at bounding box center [767, 280] width 411 height 35
drag, startPoint x: 734, startPoint y: 234, endPoint x: 1080, endPoint y: 326, distance: 358.6
click at [734, 234] on link "PDF Packet 1" at bounding box center [767, 242] width 411 height 35
click at [590, 675] on div "Download Bankruptcy Packet Hooray! Your case was successfully merged and ready …" at bounding box center [767, 383] width 1534 height 766
